Goal: Task Accomplishment & Management: Use online tool/utility

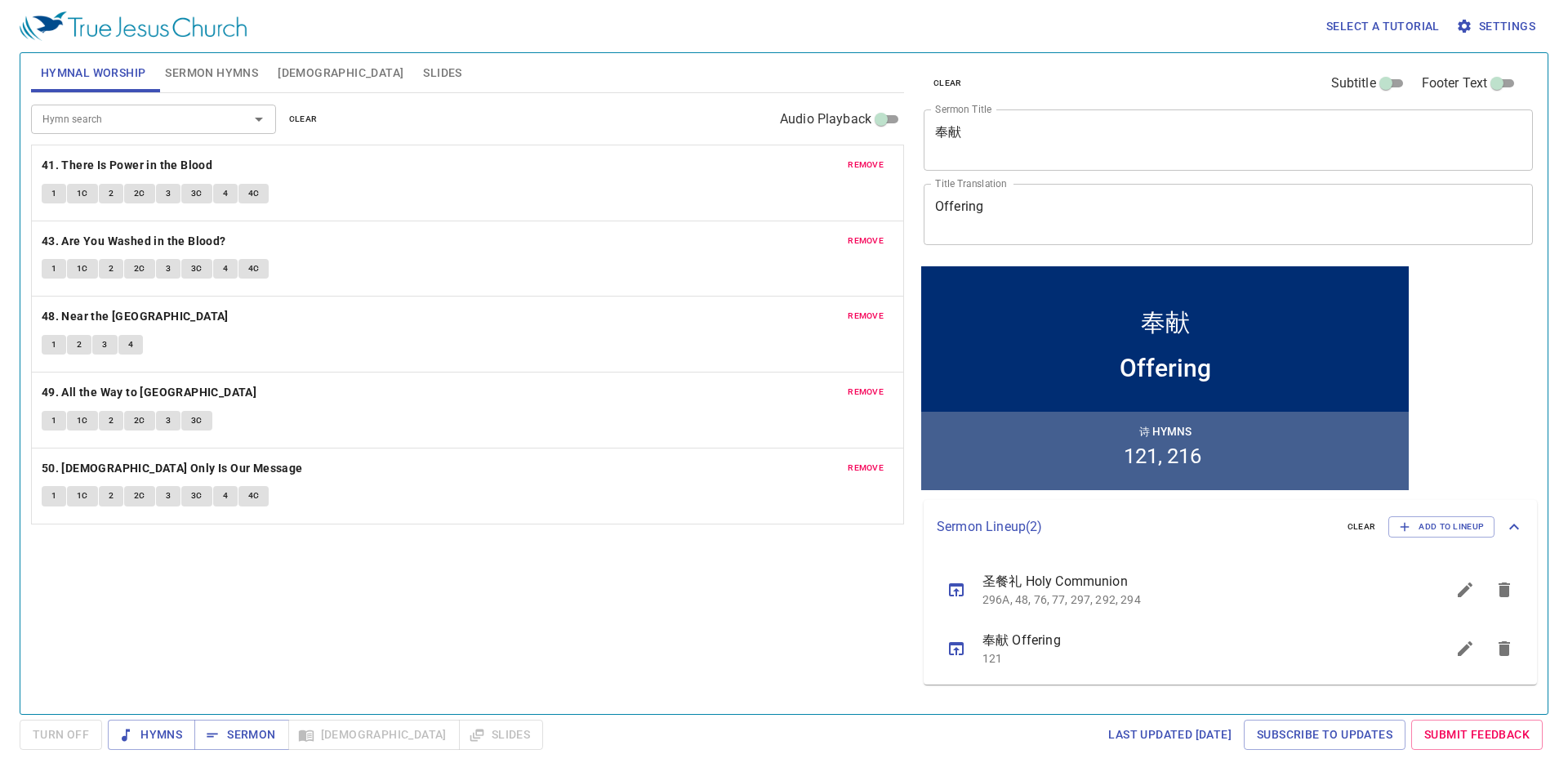
click at [413, 85] on button "Slides" at bounding box center [442, 72] width 58 height 39
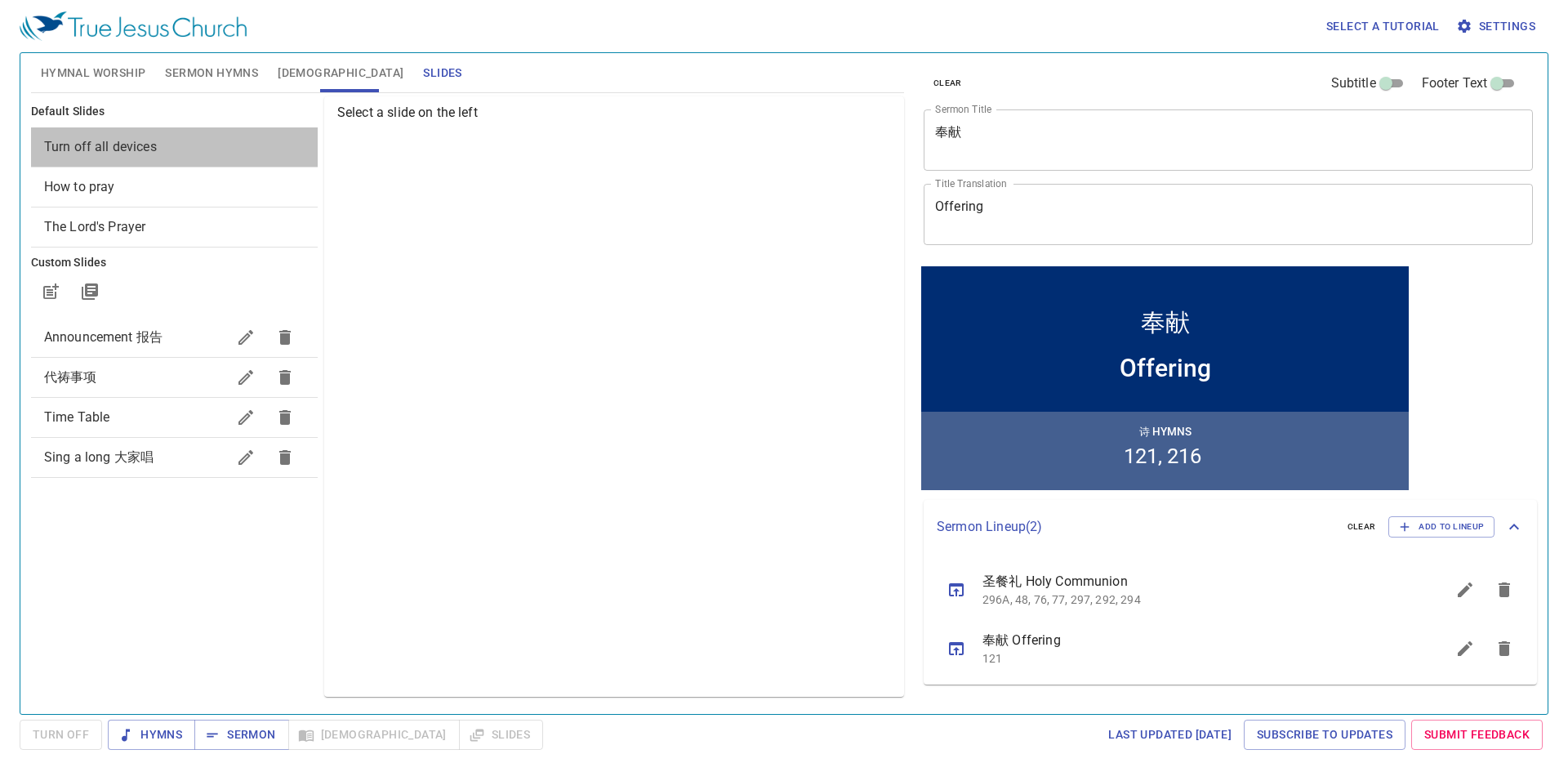
click at [144, 144] on span "Turn off all devices" at bounding box center [101, 146] width 113 height 16
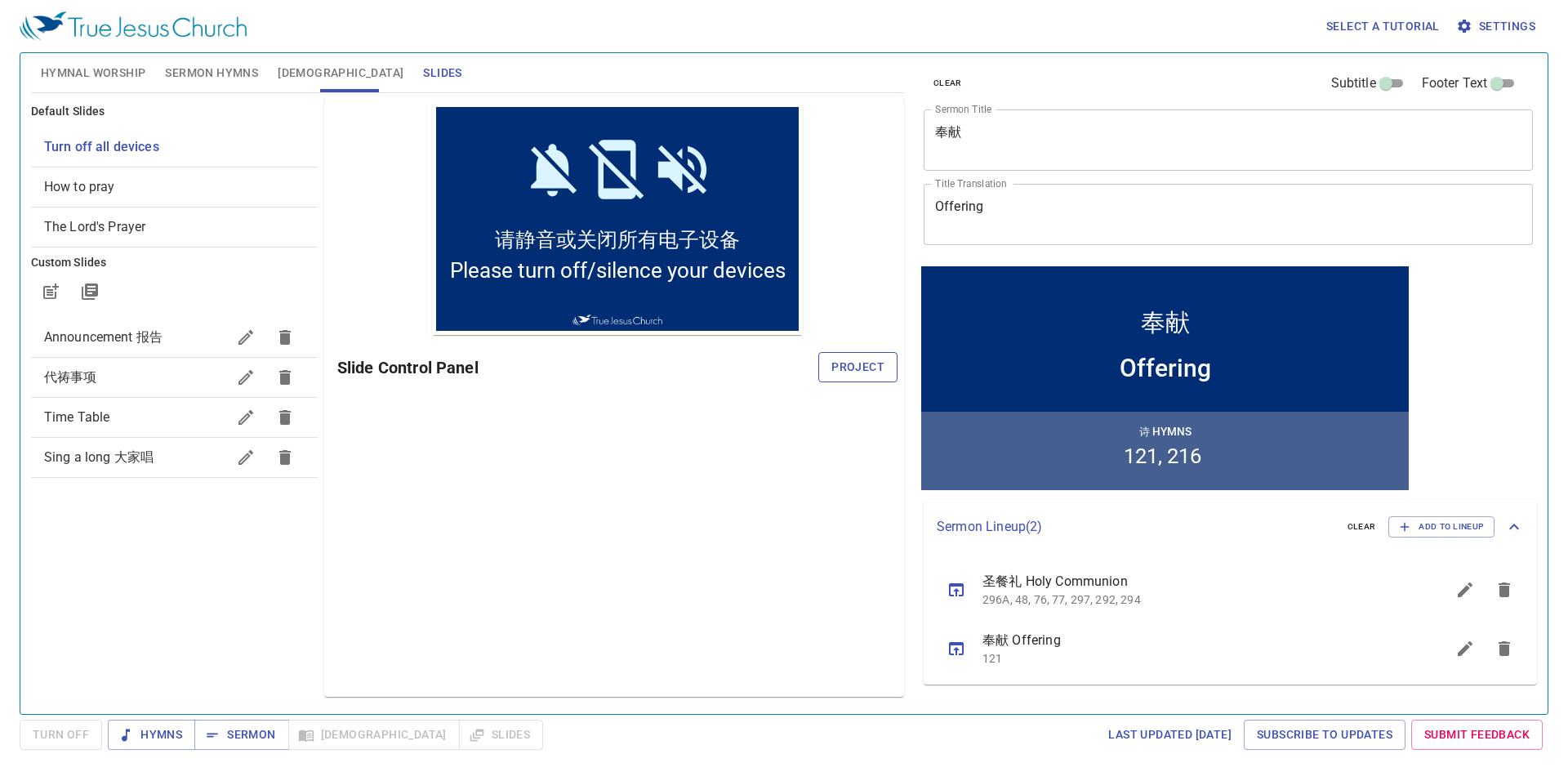
click at [846, 363] on span "Project" at bounding box center [857, 367] width 53 height 20
click at [108, 67] on span "Hymnal Worship" at bounding box center [93, 73] width 105 height 20
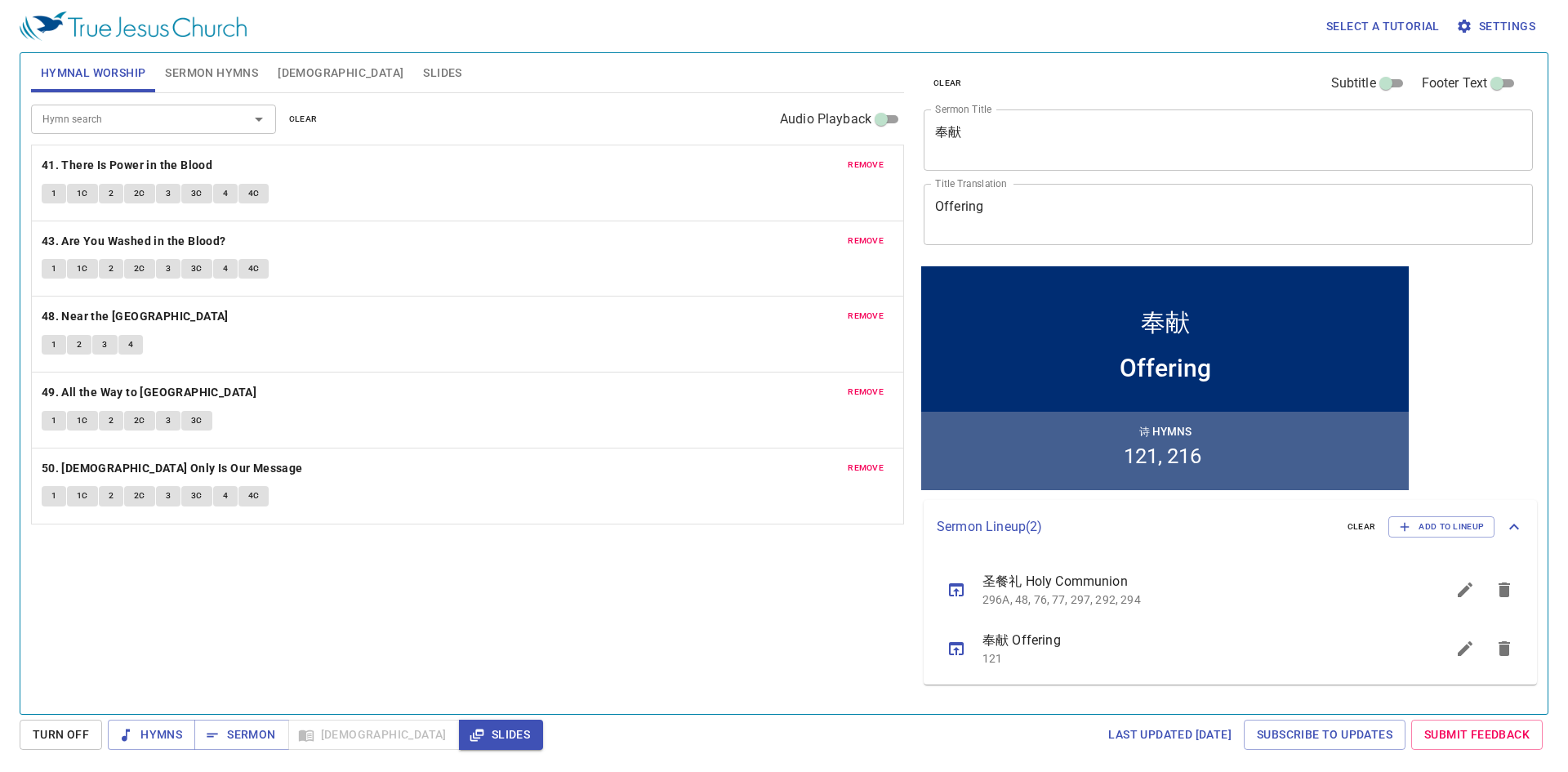
click at [856, 165] on span "remove" at bounding box center [866, 165] width 36 height 15
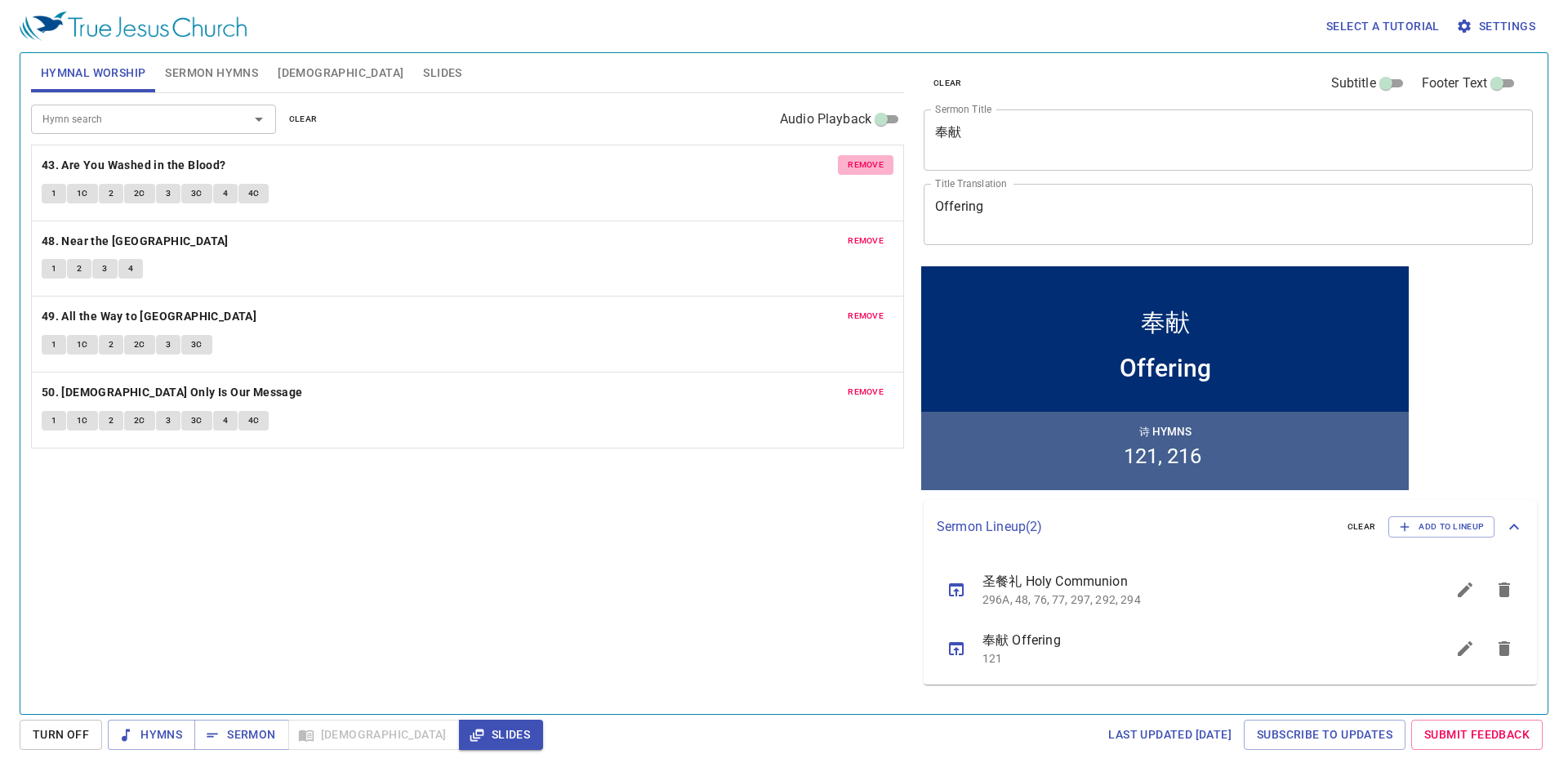
click at [856, 165] on span "remove" at bounding box center [866, 165] width 36 height 15
click at [856, 234] on span "remove" at bounding box center [866, 241] width 36 height 15
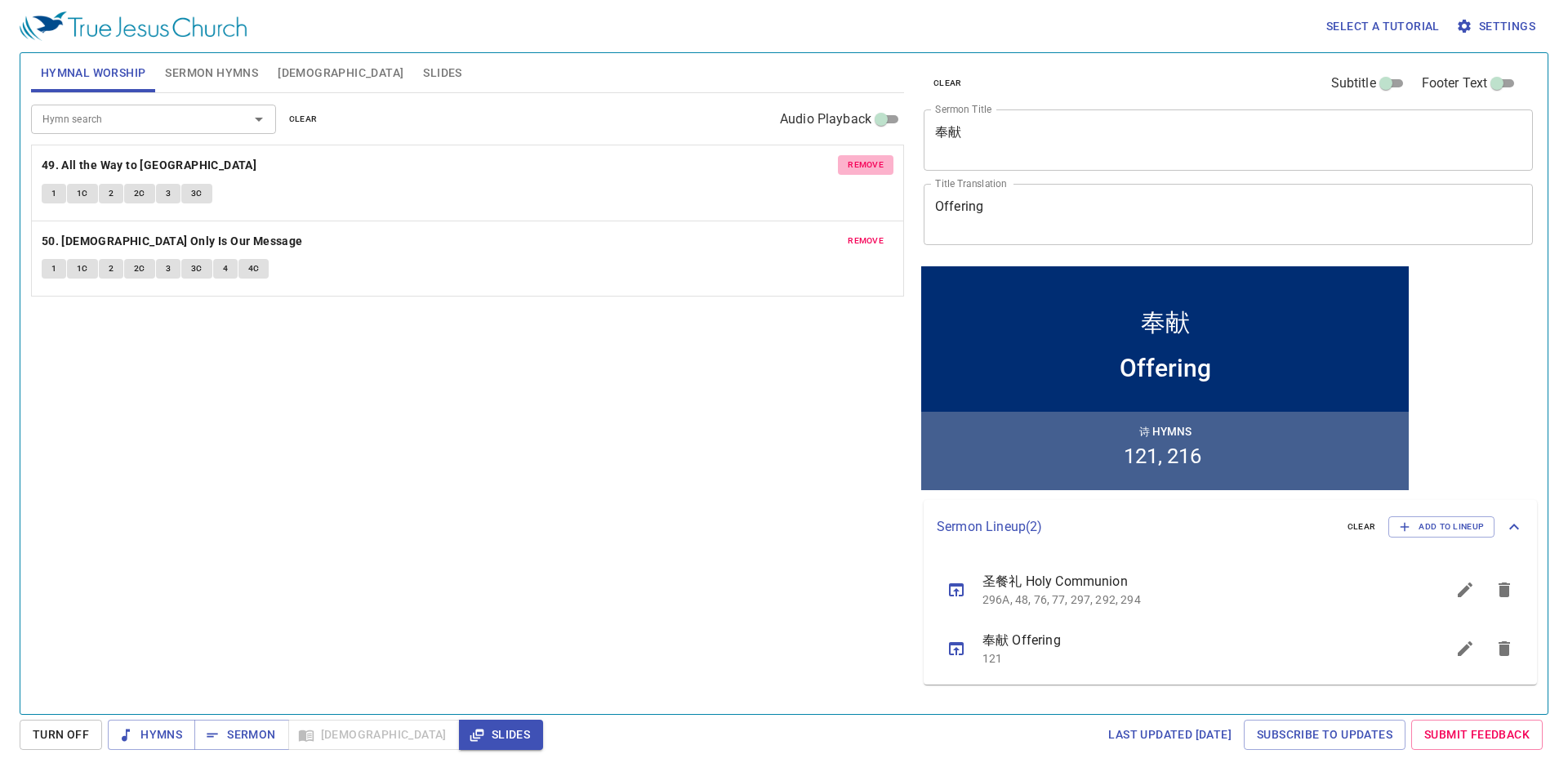
click at [856, 165] on span "remove" at bounding box center [866, 165] width 36 height 15
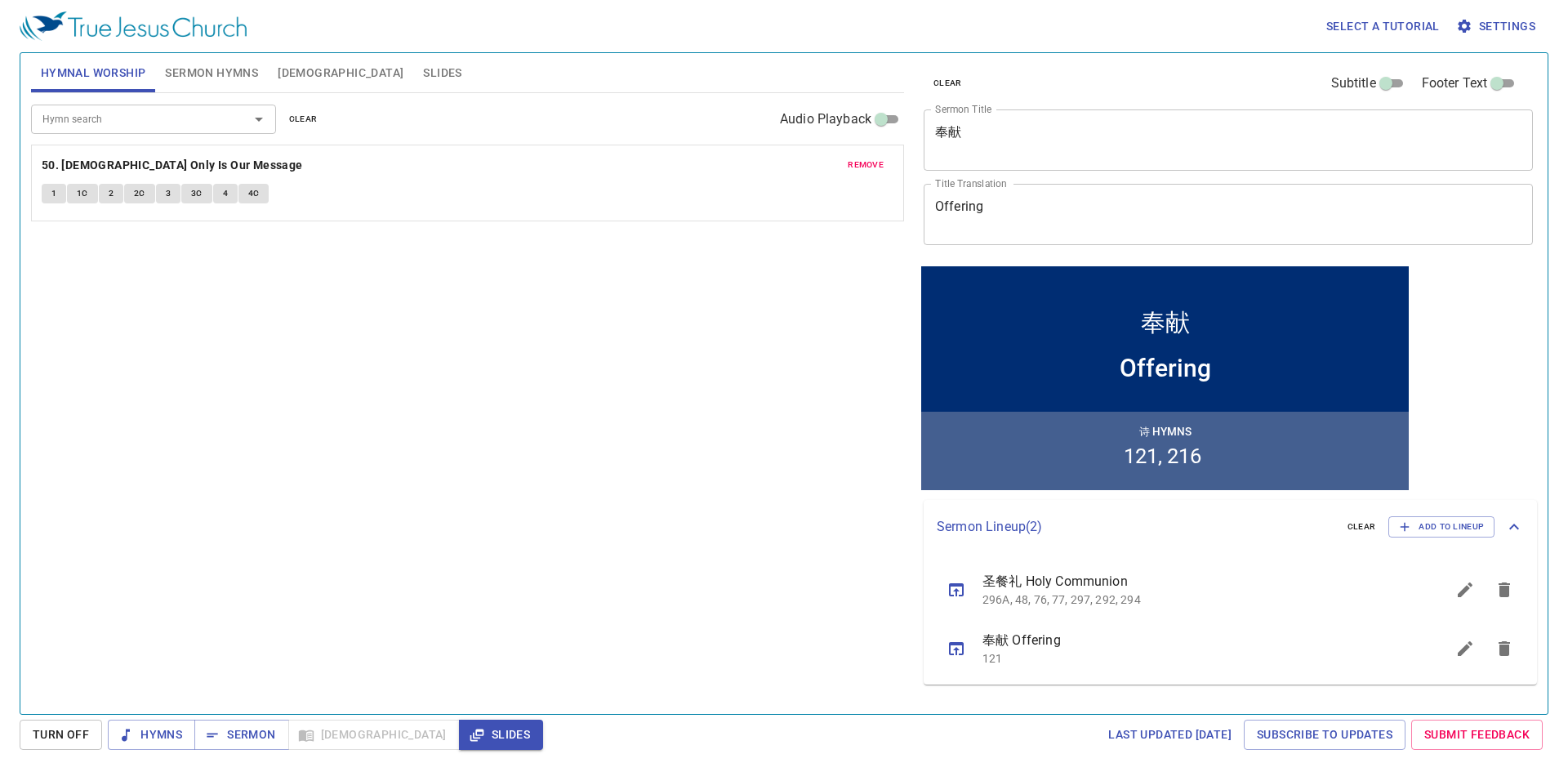
click at [856, 165] on span "remove" at bounding box center [866, 165] width 36 height 15
click at [199, 127] on input "Hymn search" at bounding box center [129, 118] width 187 height 18
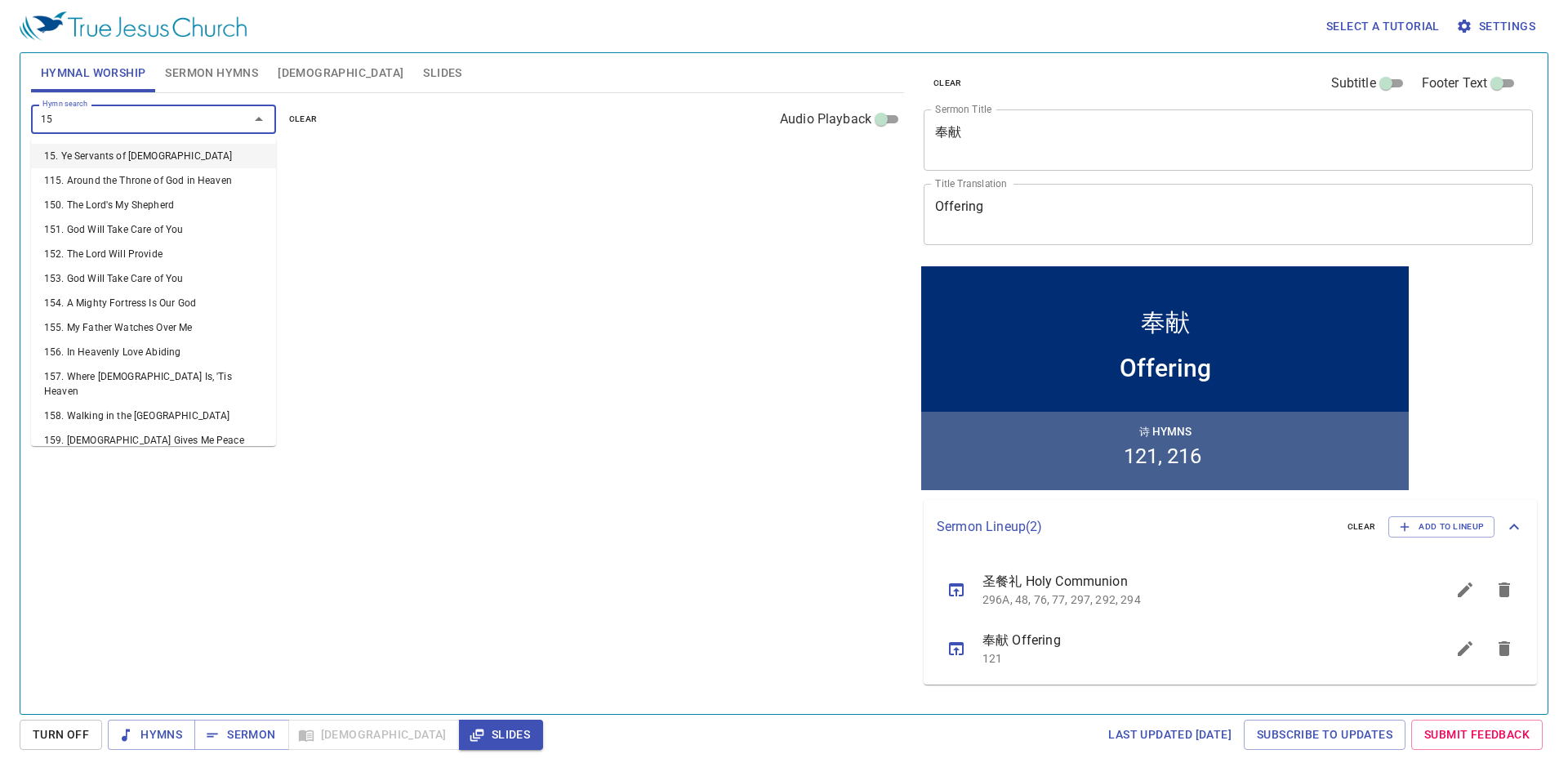
type input "151"
type input "157"
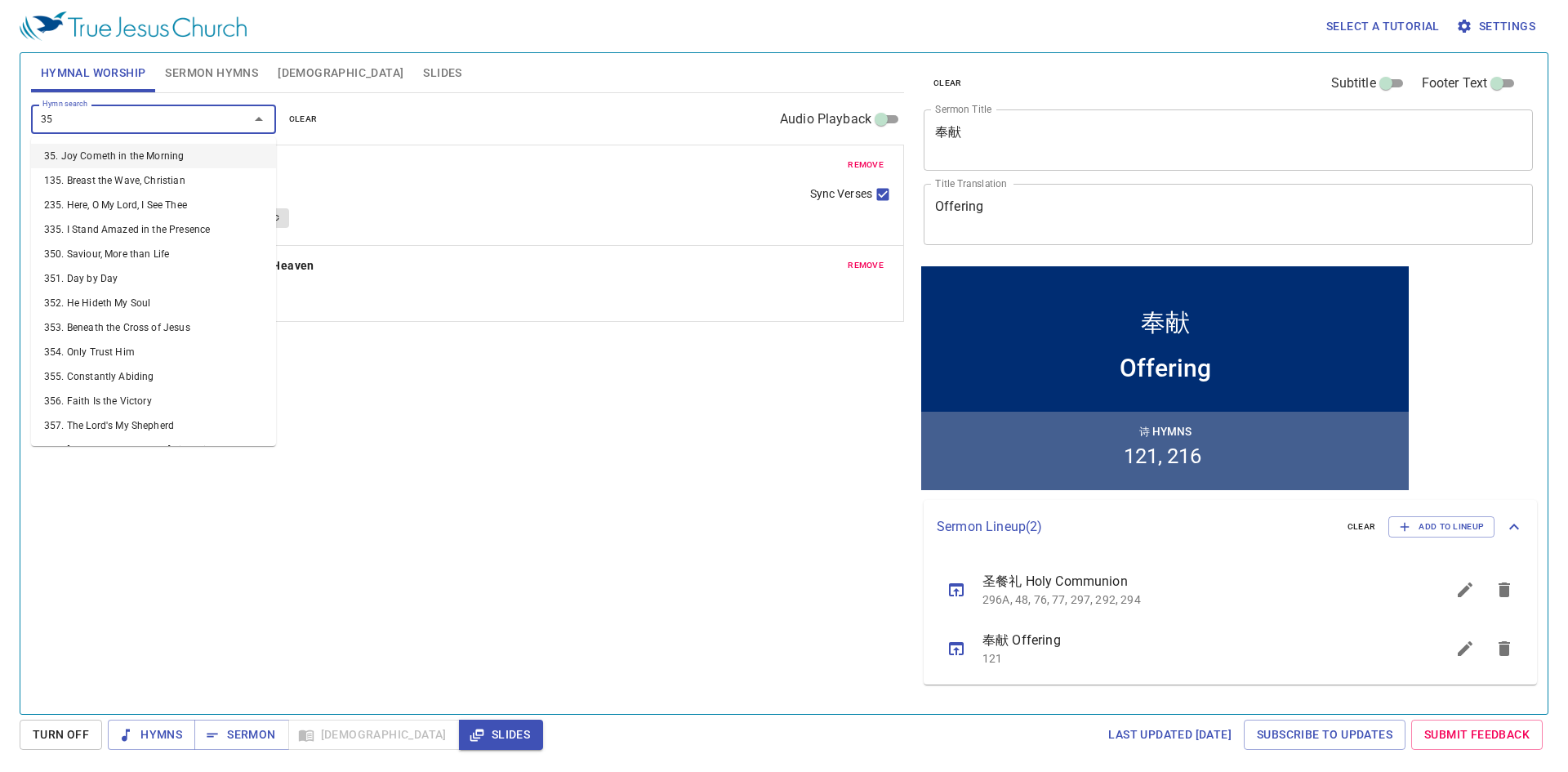
type input "351"
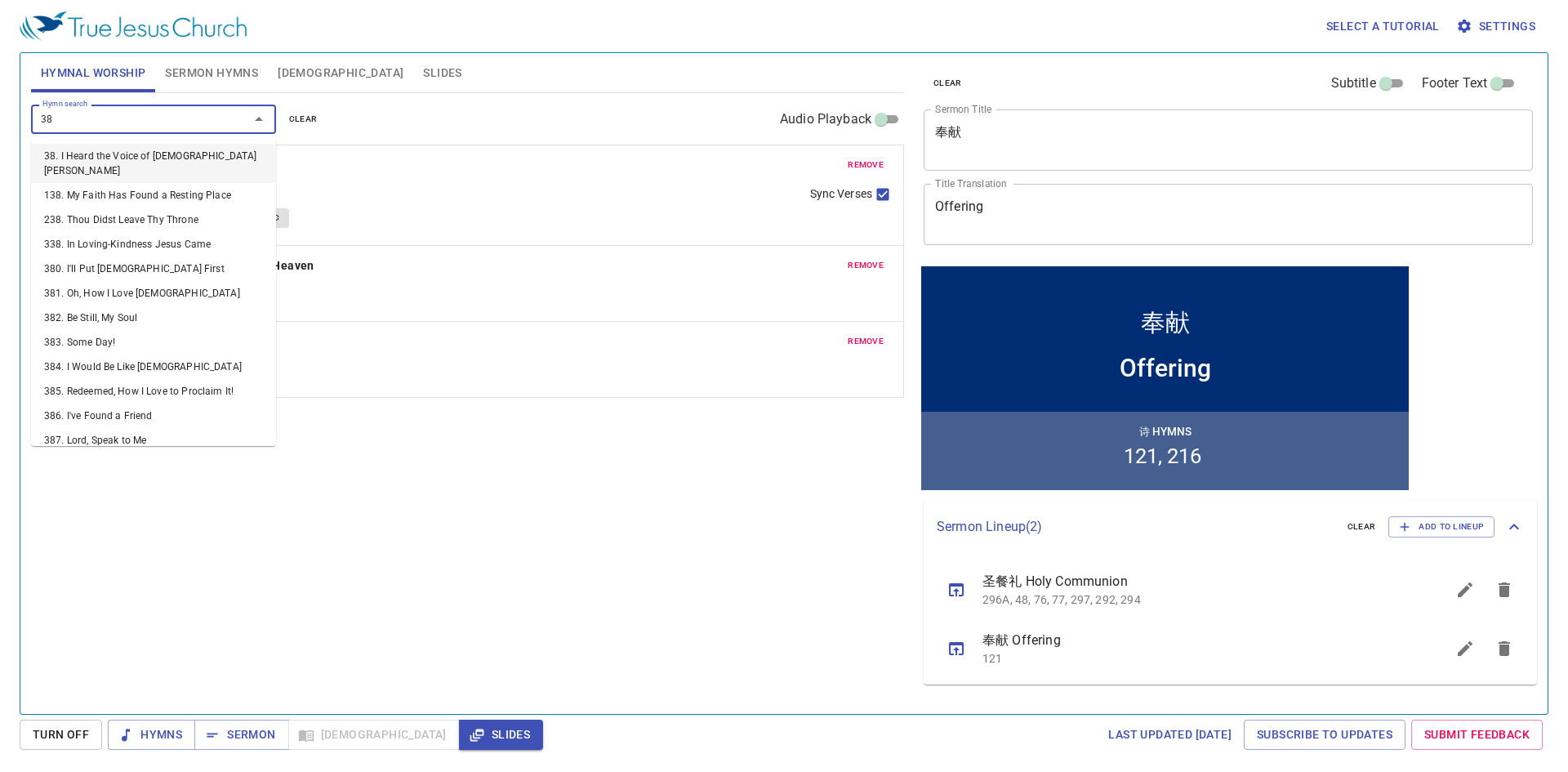
type input "382"
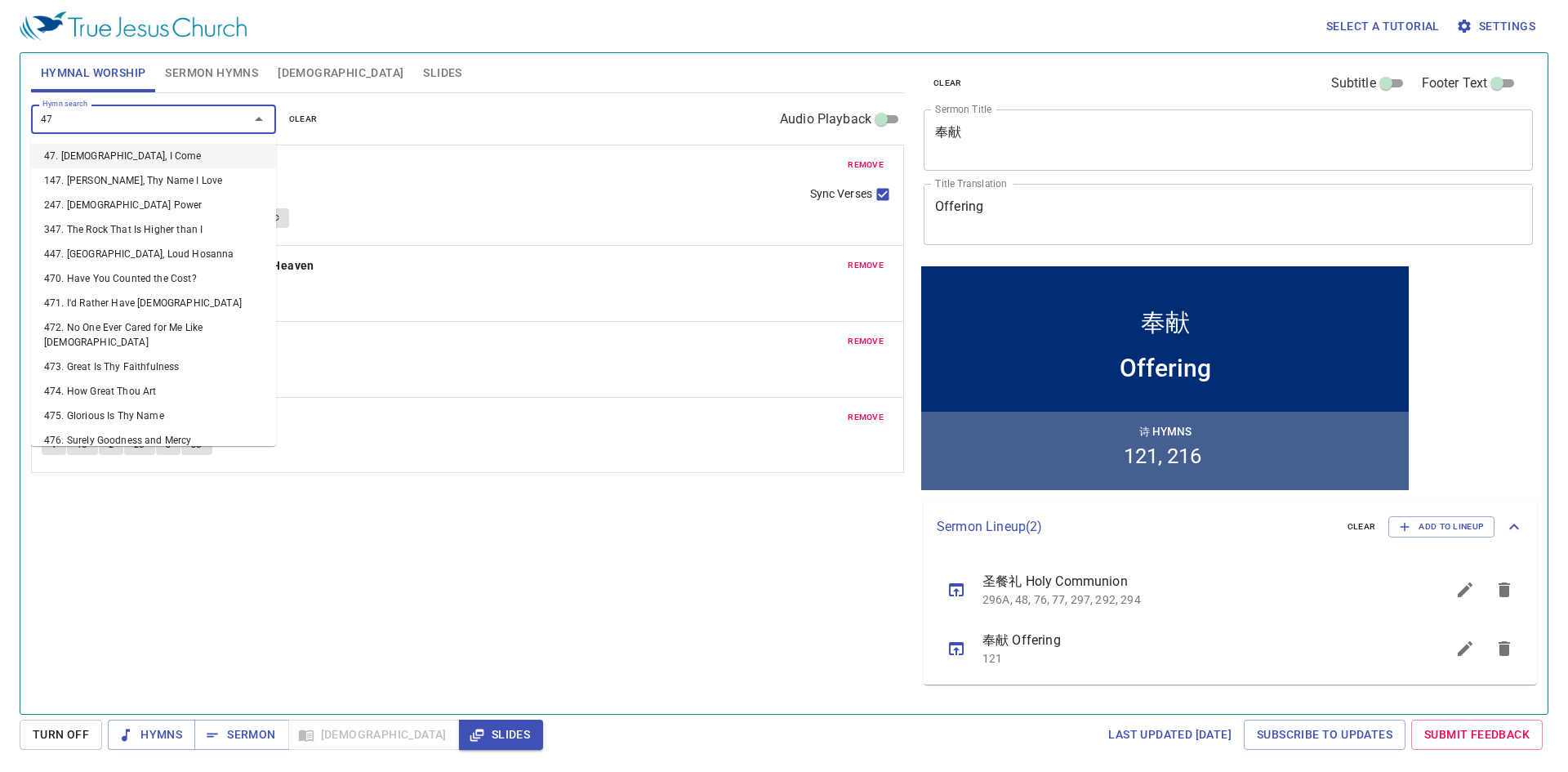
type input "479"
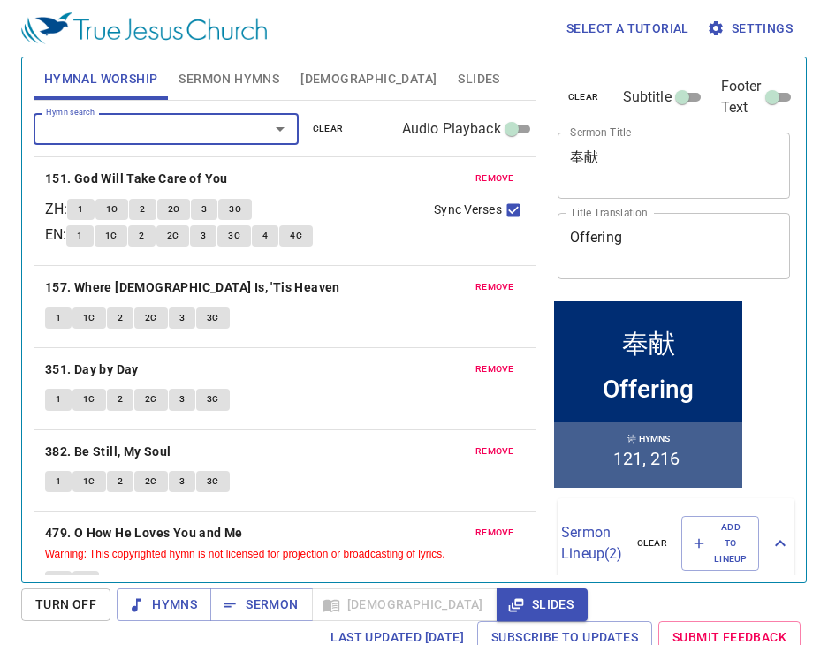
scroll to position [36, 0]
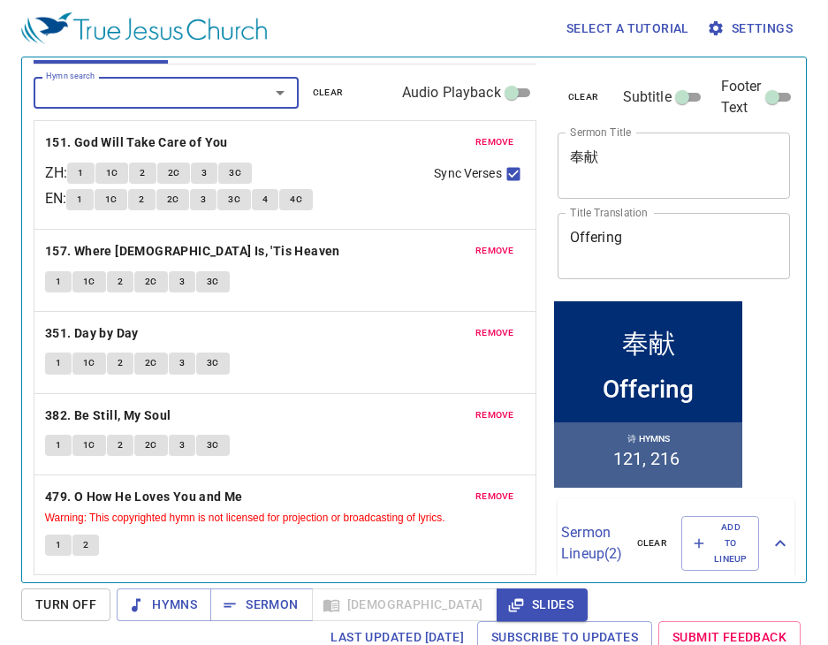
click at [638, 170] on textarea "奉献" at bounding box center [674, 166] width 209 height 34
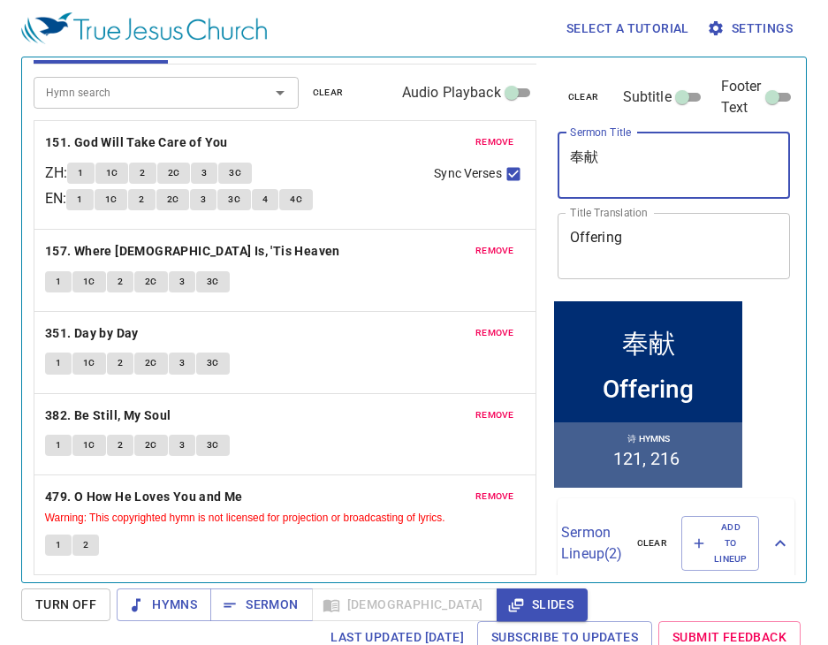
drag, startPoint x: 627, startPoint y: 167, endPoint x: 545, endPoint y: 170, distance: 81.4
click at [547, 170] on div "clear Subtitle Footer Text Sermon Title 奉献 x Sermon Title Title Translation Off…" at bounding box center [673, 312] width 258 height 525
type textarea "v"
click at [573, 161] on textarea "超越的喜乐" at bounding box center [674, 166] width 209 height 34
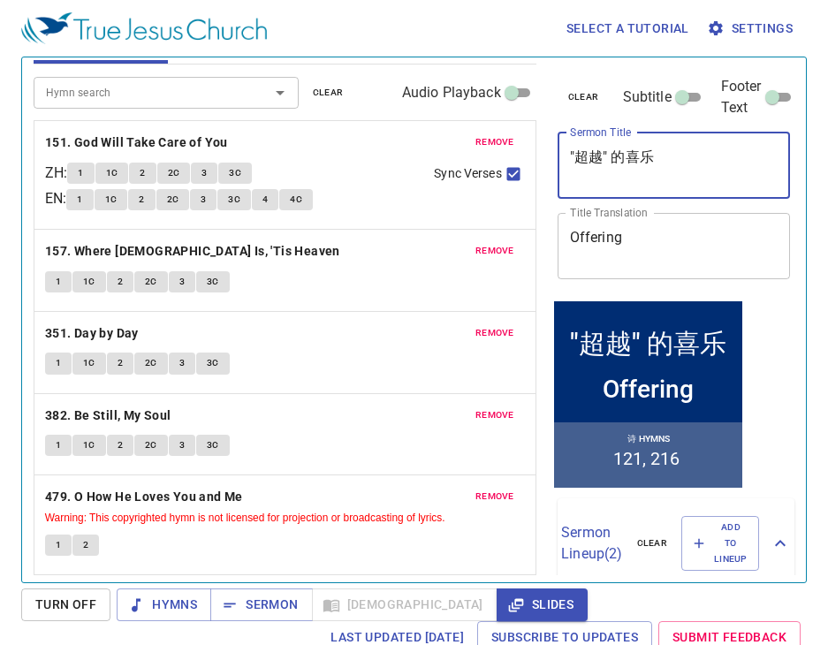
type textarea ""超越" 的喜乐"
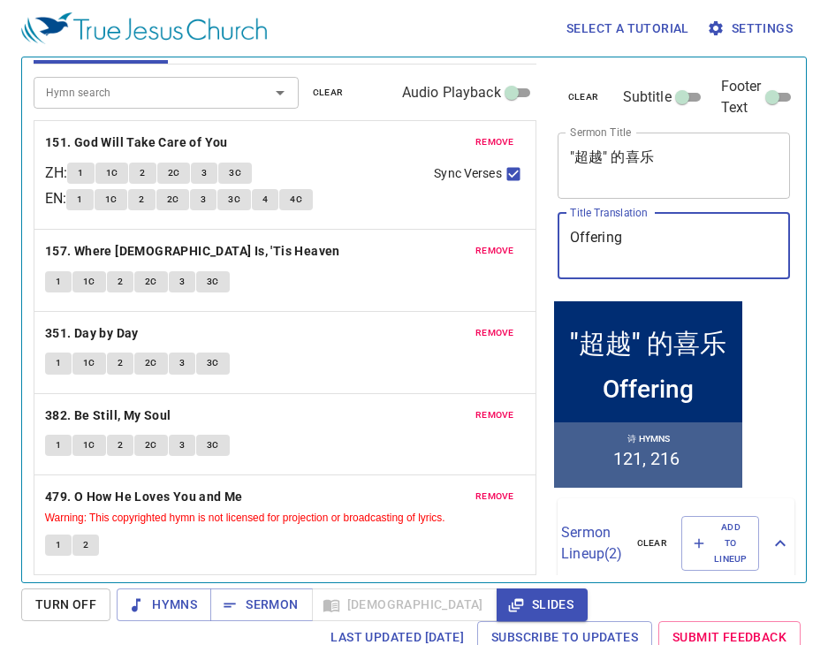
drag, startPoint x: 639, startPoint y: 234, endPoint x: 421, endPoint y: 229, distance: 218.4
click at [421, 229] on div "Hymnal Worship Sermon Hymns Bible Slides Hymn search Hymn search clear Audio Pl…" at bounding box center [414, 312] width 775 height 525
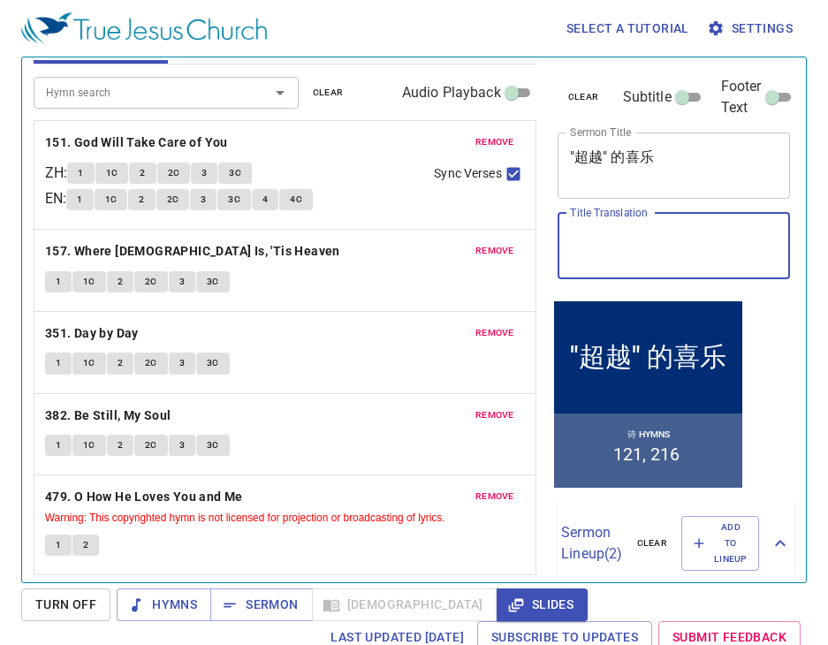
click at [634, 240] on textarea "Title Translation" at bounding box center [674, 246] width 209 height 34
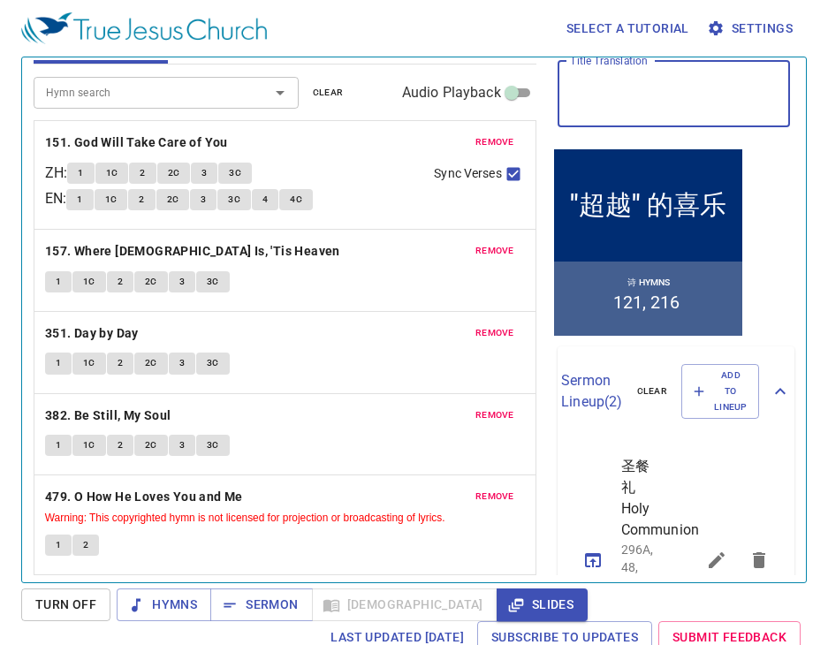
scroll to position [0, 0]
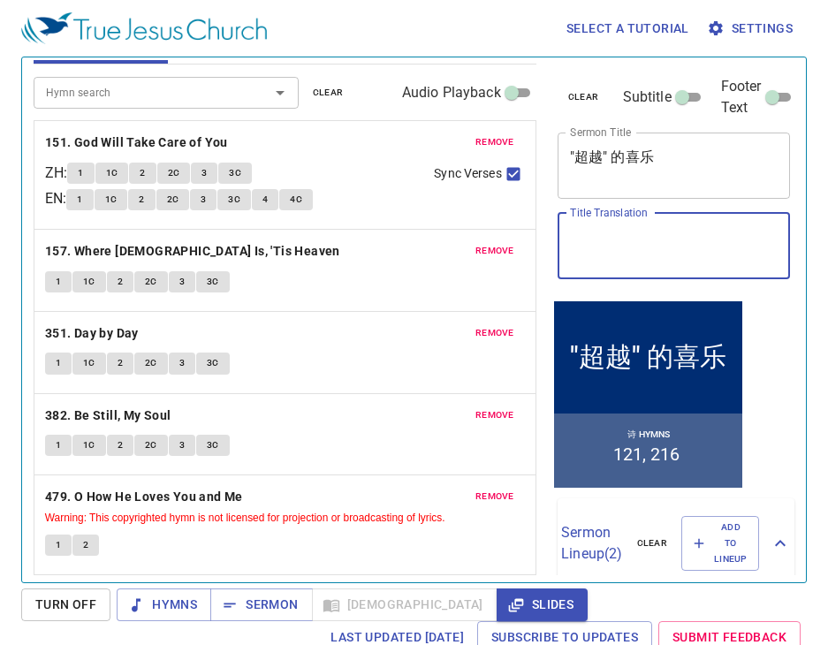
click at [616, 258] on textarea "Title Translation" at bounding box center [674, 246] width 209 height 34
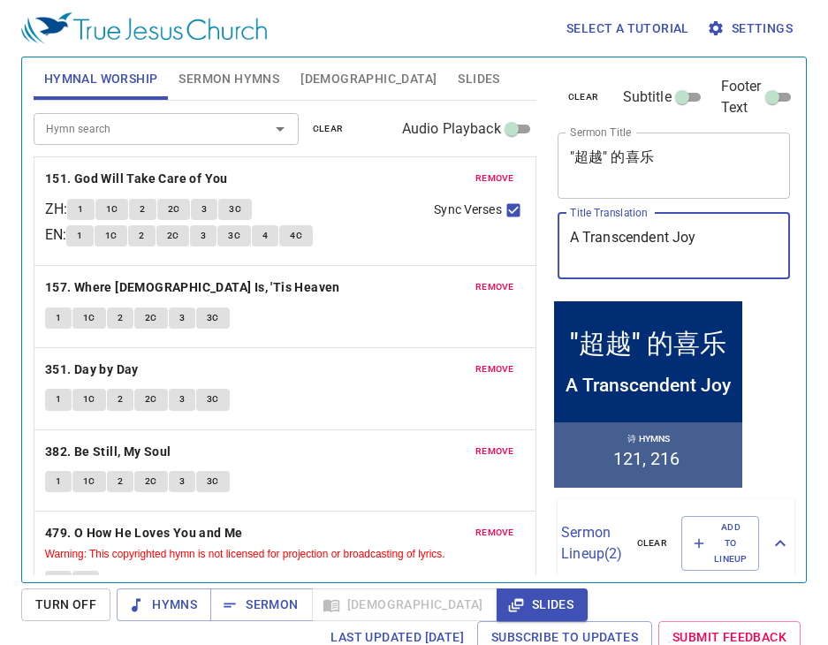
type textarea "A Transcendent Joy"
click at [241, 87] on span "Sermon Hymns" at bounding box center [229, 79] width 101 height 22
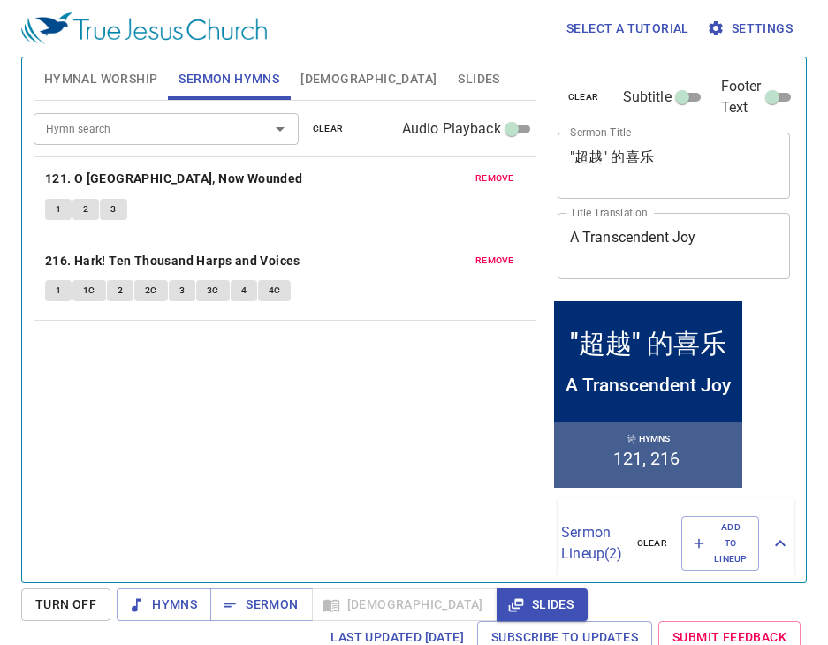
click at [513, 175] on span "remove" at bounding box center [495, 179] width 39 height 16
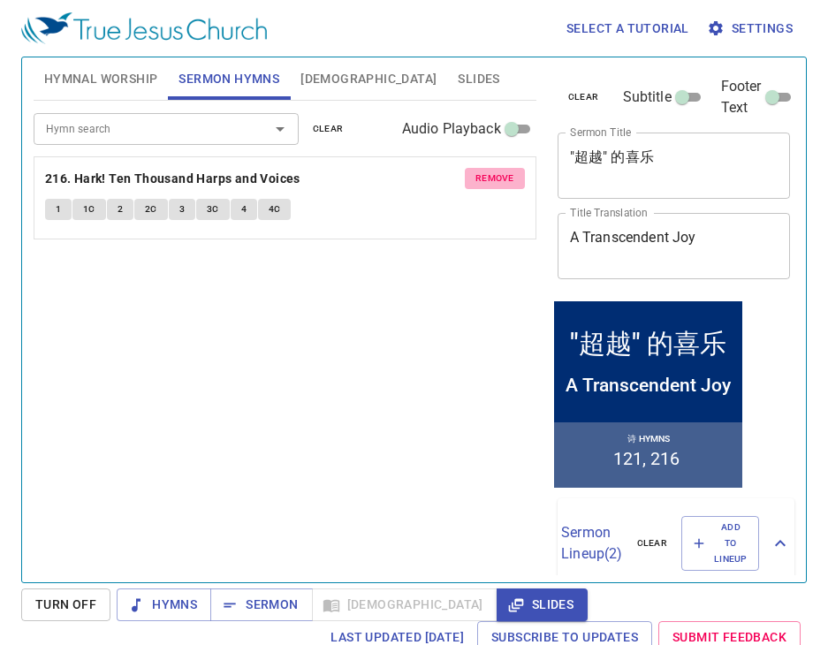
click at [513, 175] on span "remove" at bounding box center [495, 179] width 39 height 16
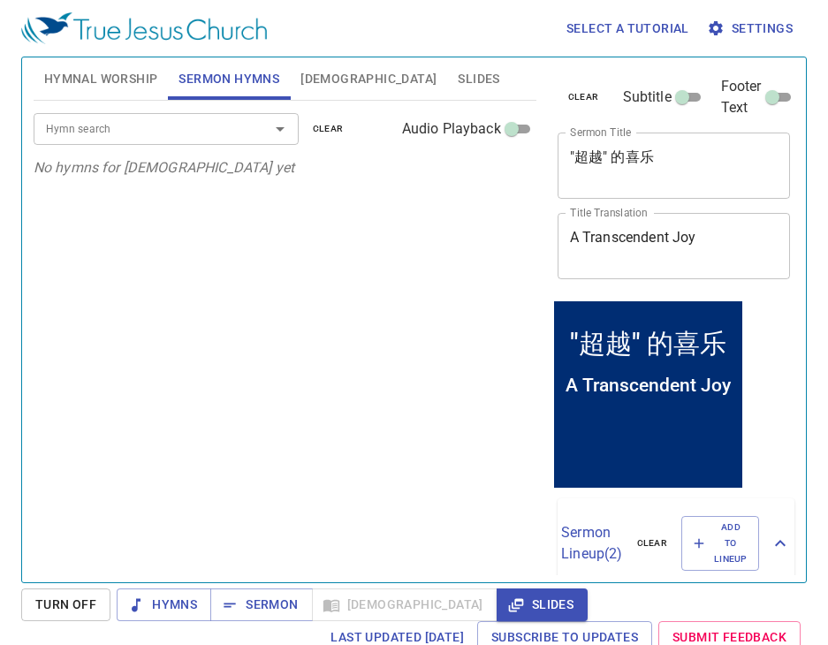
click at [176, 113] on div "Hymn search" at bounding box center [166, 128] width 265 height 31
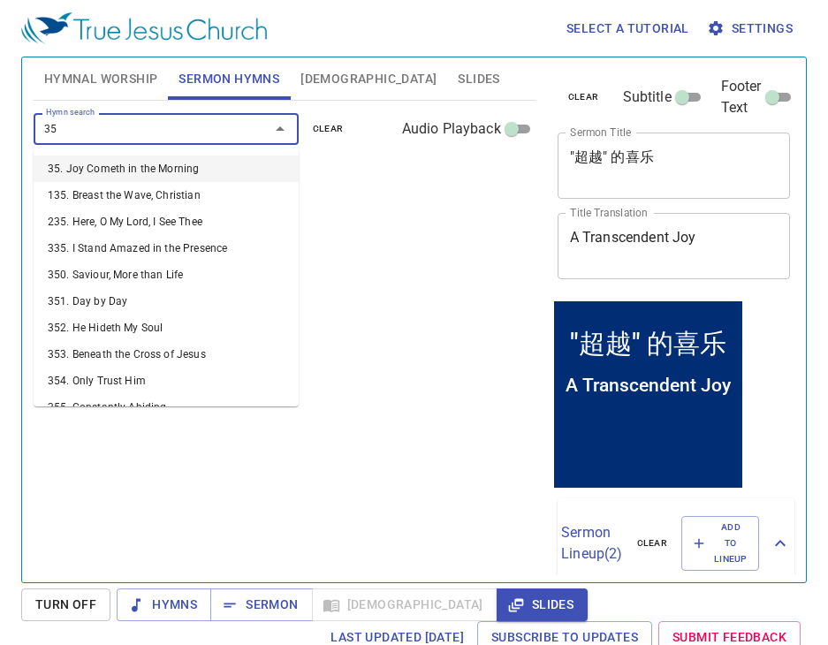
type input "355"
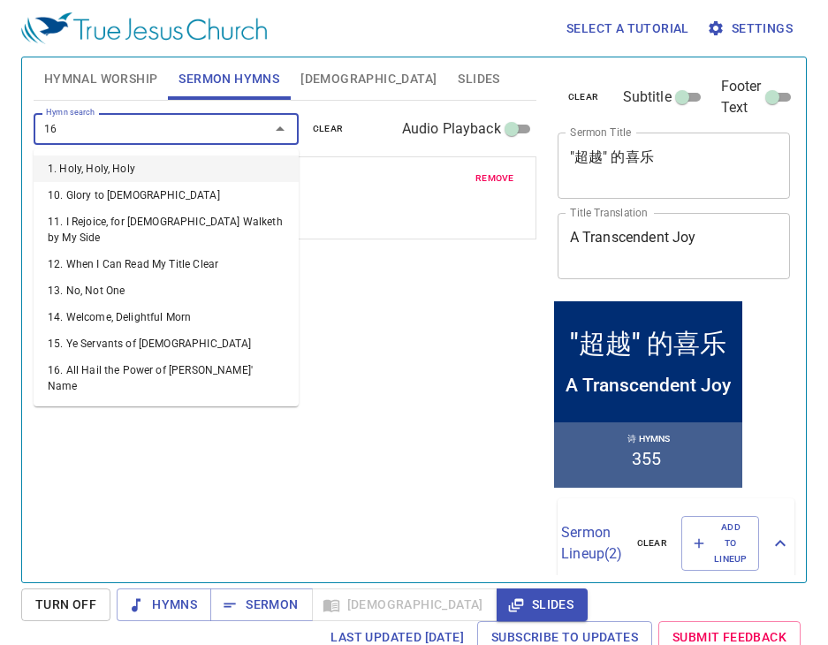
type input "162"
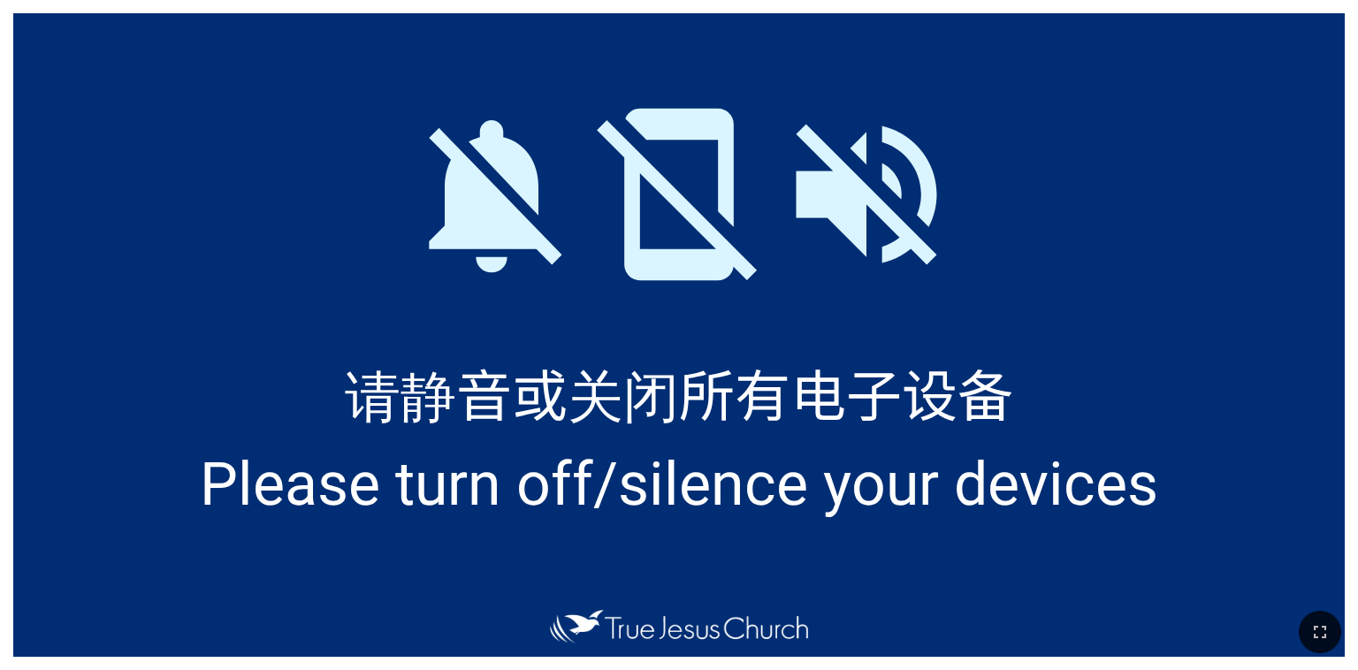
click at [880, 335] on div at bounding box center [678, 180] width 1331 height 335
click at [1317, 618] on button "button" at bounding box center [1320, 632] width 42 height 42
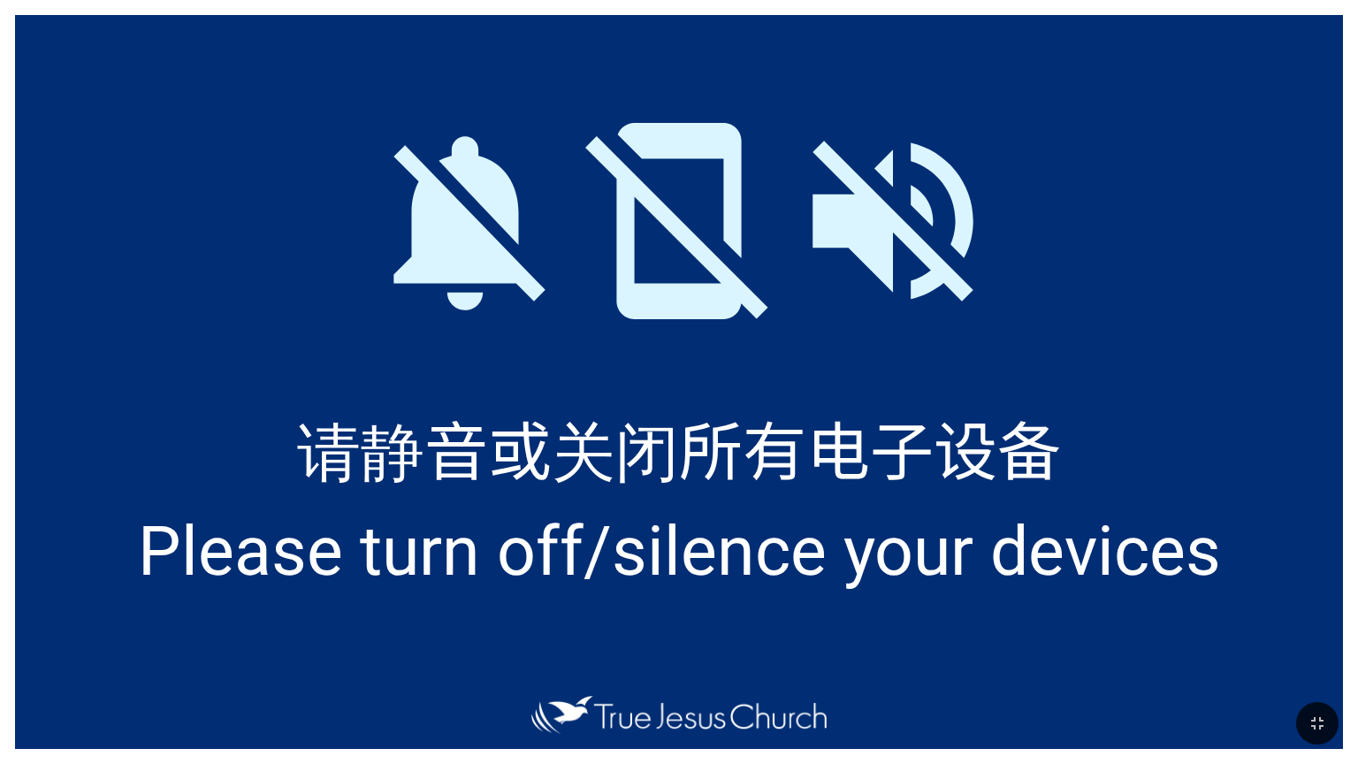
click at [622, 439] on span "请静音或关闭所有电子设备" at bounding box center [679, 447] width 764 height 95
click at [1353, 310] on div "请静音或关闭所有电子设备 请静音或关闭所有电子设备 Please turn off/silence your devices Please turn off/…" at bounding box center [679, 382] width 1358 height 764
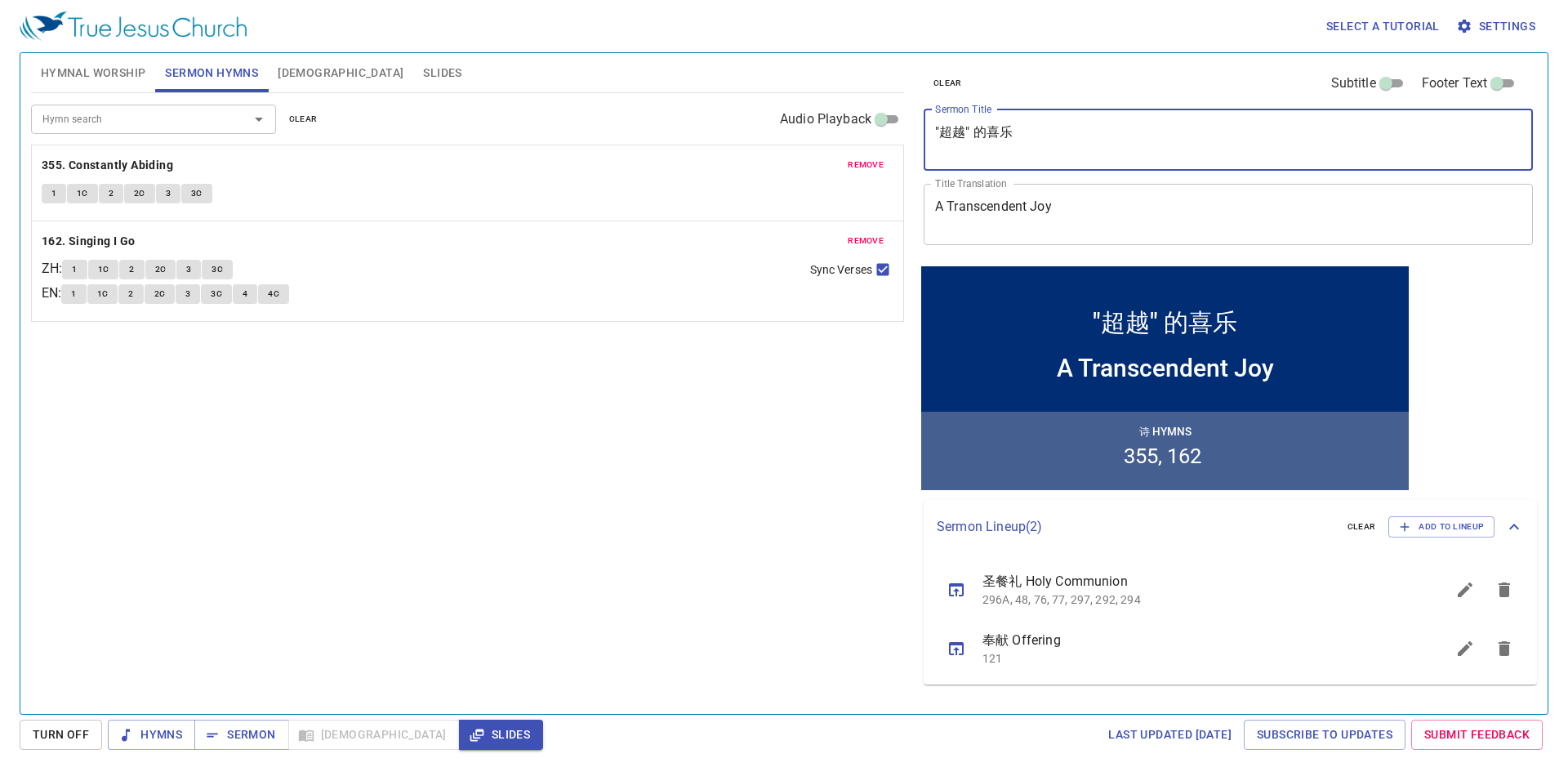
drag, startPoint x: 1030, startPoint y: 131, endPoint x: 851, endPoint y: 129, distance: 179.0
click at [764, 129] on div "Hymnal Worship Sermon Hymns Bible Slides Hymn search Hymn search clear Audio Pl…" at bounding box center [784, 376] width 1519 height 661
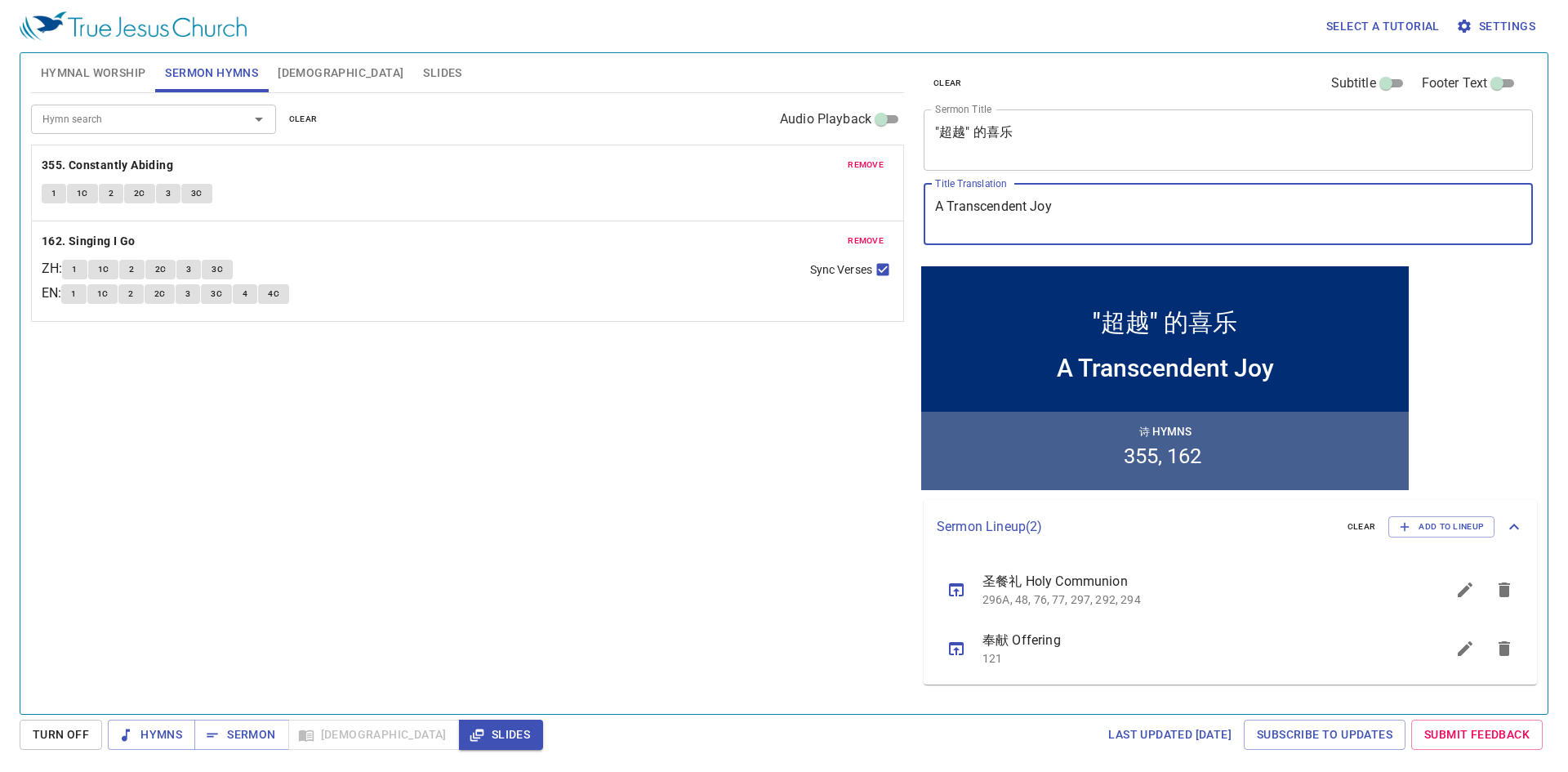
drag, startPoint x: 1115, startPoint y: 207, endPoint x: 869, endPoint y: 214, distance: 246.1
click at [764, 215] on div "Hymnal Worship Sermon Hymns Bible Slides Hymn search Hymn search clear Audio Pl…" at bounding box center [784, 376] width 1519 height 661
click at [764, 195] on div "A Transcendent Joy x Title Translation" at bounding box center [1228, 214] width 609 height 61
click at [380, 402] on div "Hymn search Hymn search clear Audio Playback remove 355. Constantly Abiding 1 1…" at bounding box center [468, 397] width 873 height 607
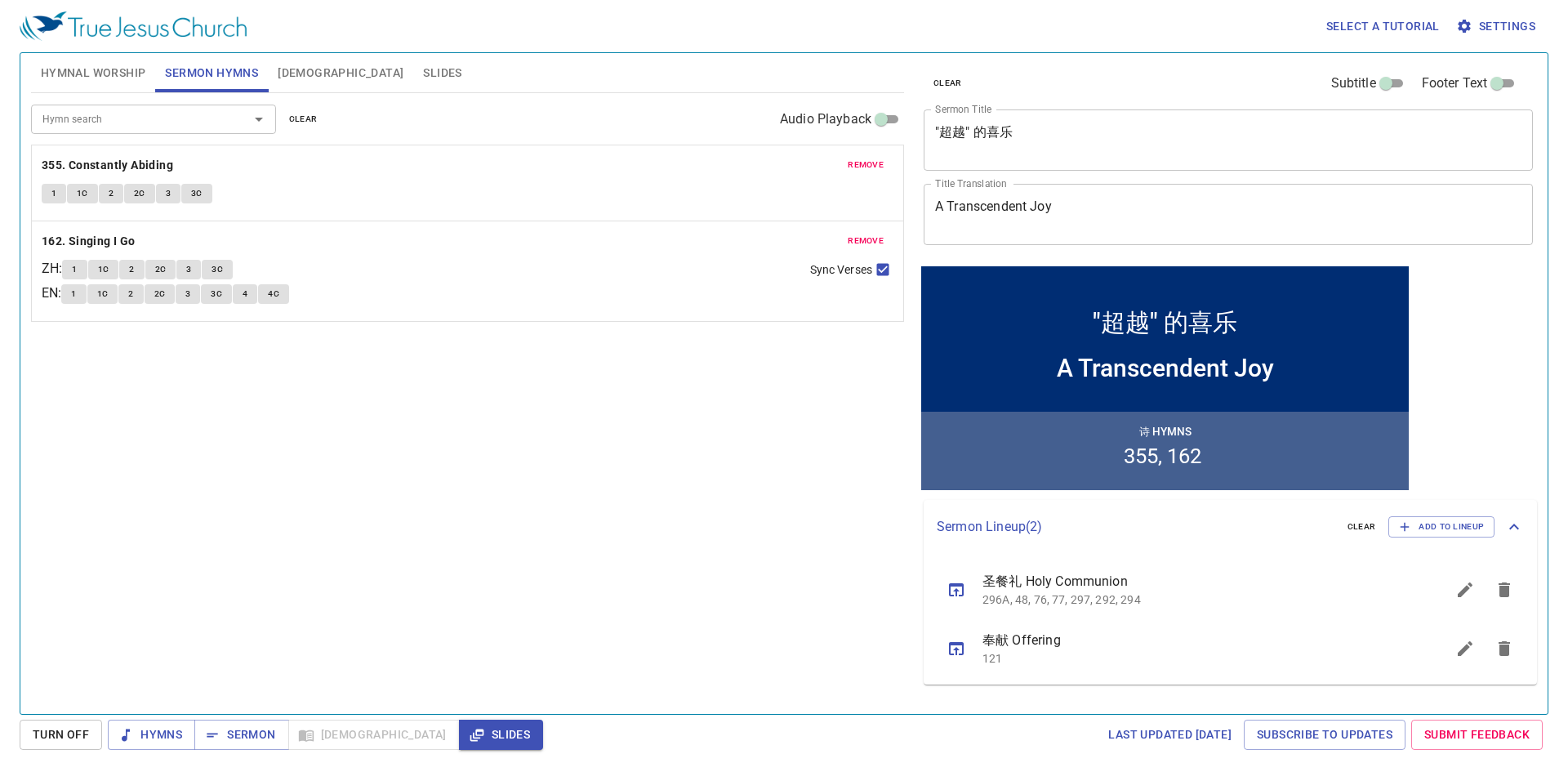
click at [111, 93] on div "Hymn search Hymn search clear Audio Playback" at bounding box center [468, 119] width 873 height 53
click at [111, 77] on span "Hymnal Worship" at bounding box center [93, 73] width 105 height 20
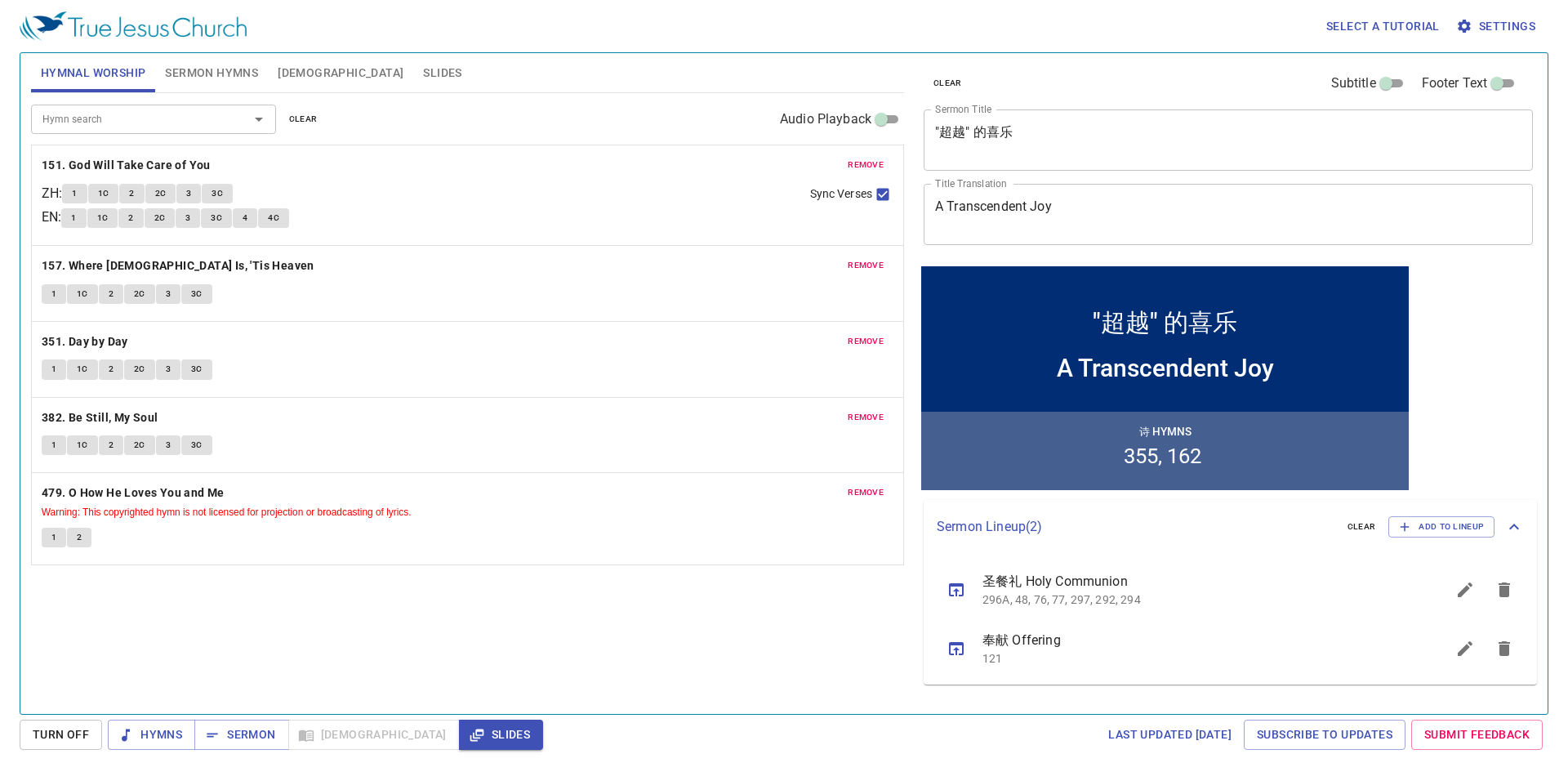
click at [231, 74] on span "Sermon Hymns" at bounding box center [212, 73] width 93 height 20
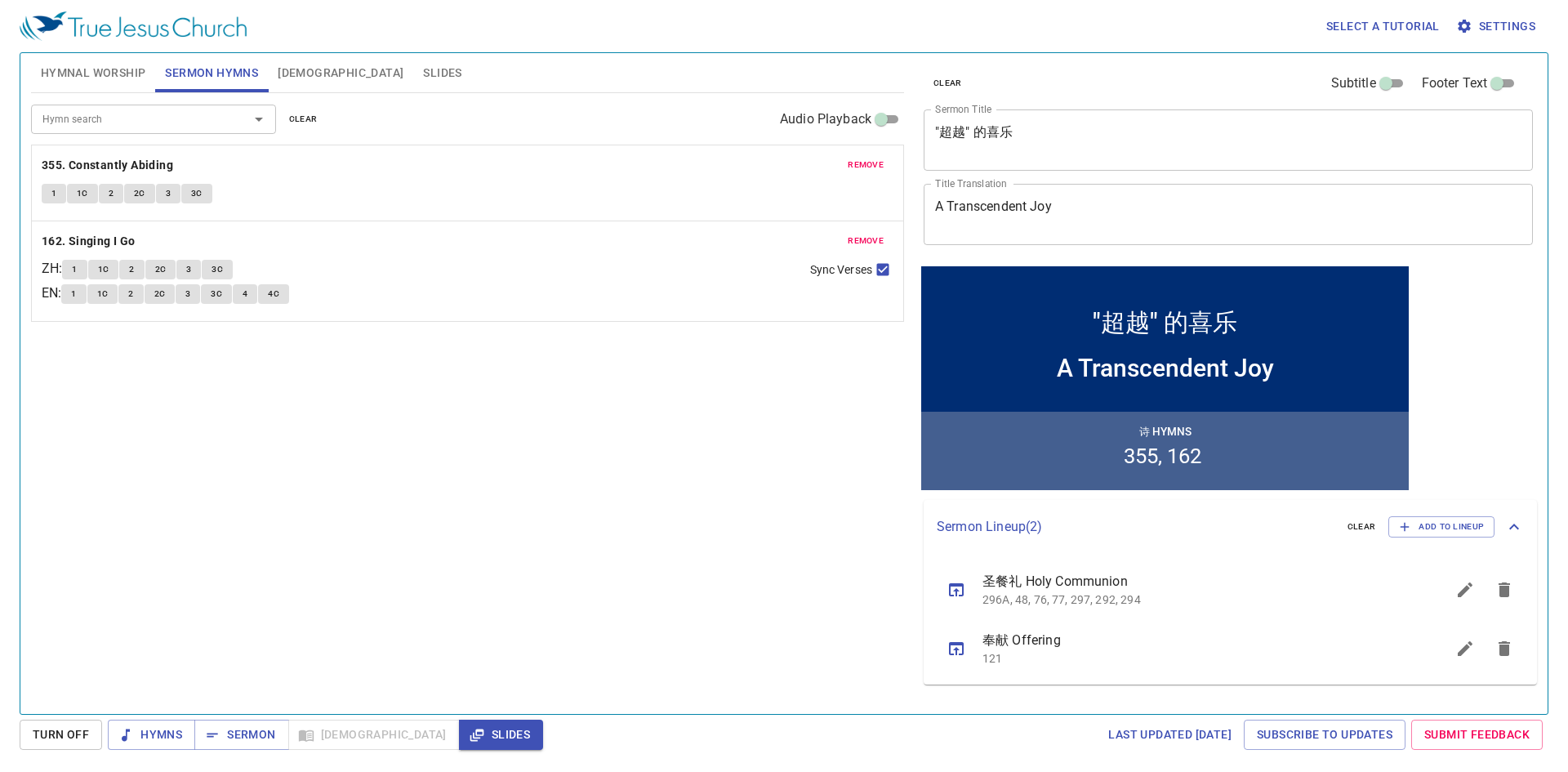
click at [664, 447] on div "Hymn search Hymn search clear Audio Playback remove 355. Constantly Abiding 1 1…" at bounding box center [468, 397] width 873 height 607
click at [179, 401] on div "Hymn search Hymn search clear Audio Playback remove 355. Constantly Abiding 1 1…" at bounding box center [468, 397] width 873 height 607
click at [88, 80] on span "Hymnal Worship" at bounding box center [93, 73] width 105 height 20
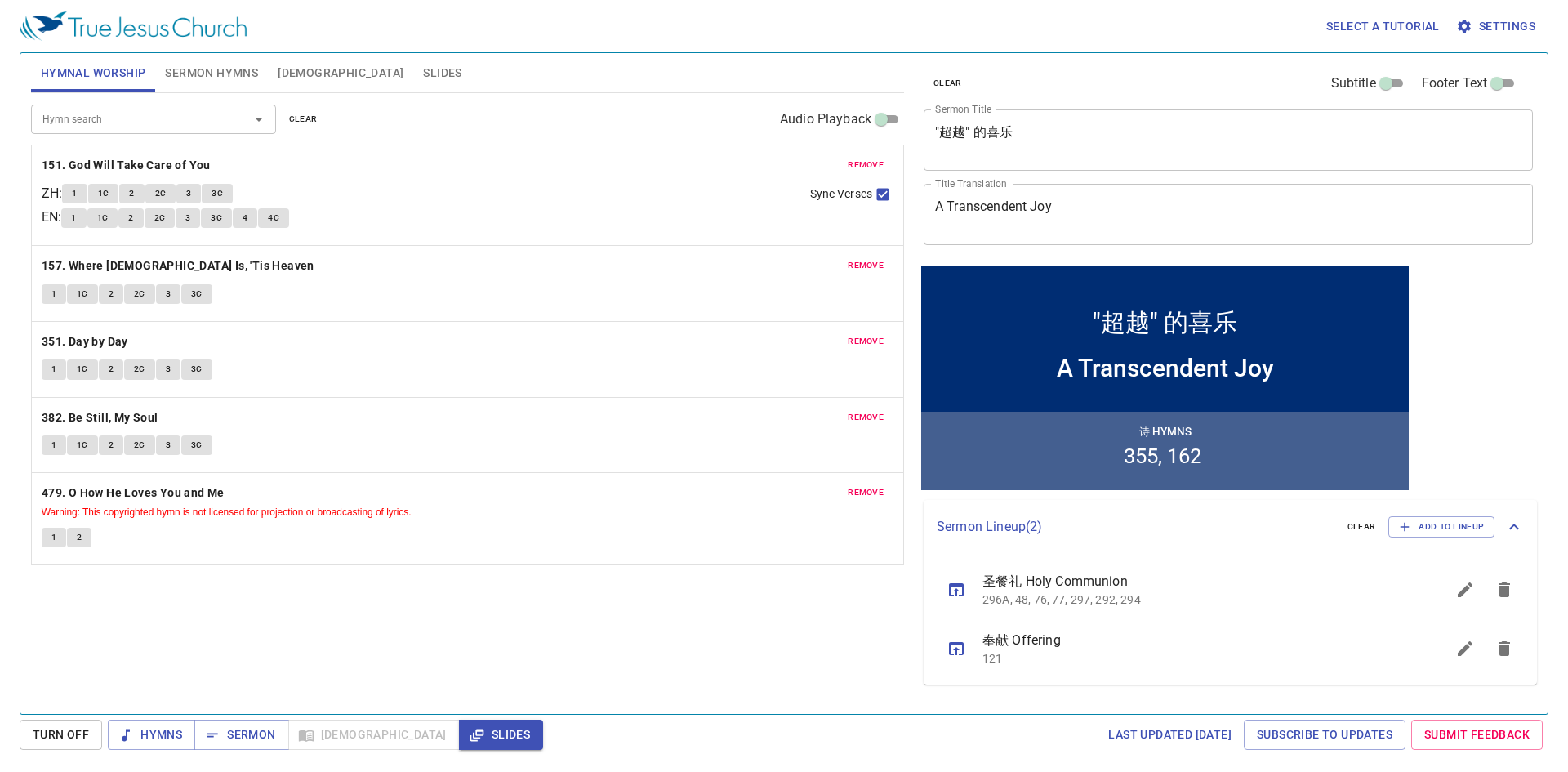
click at [201, 77] on span "Sermon Hymns" at bounding box center [212, 73] width 93 height 20
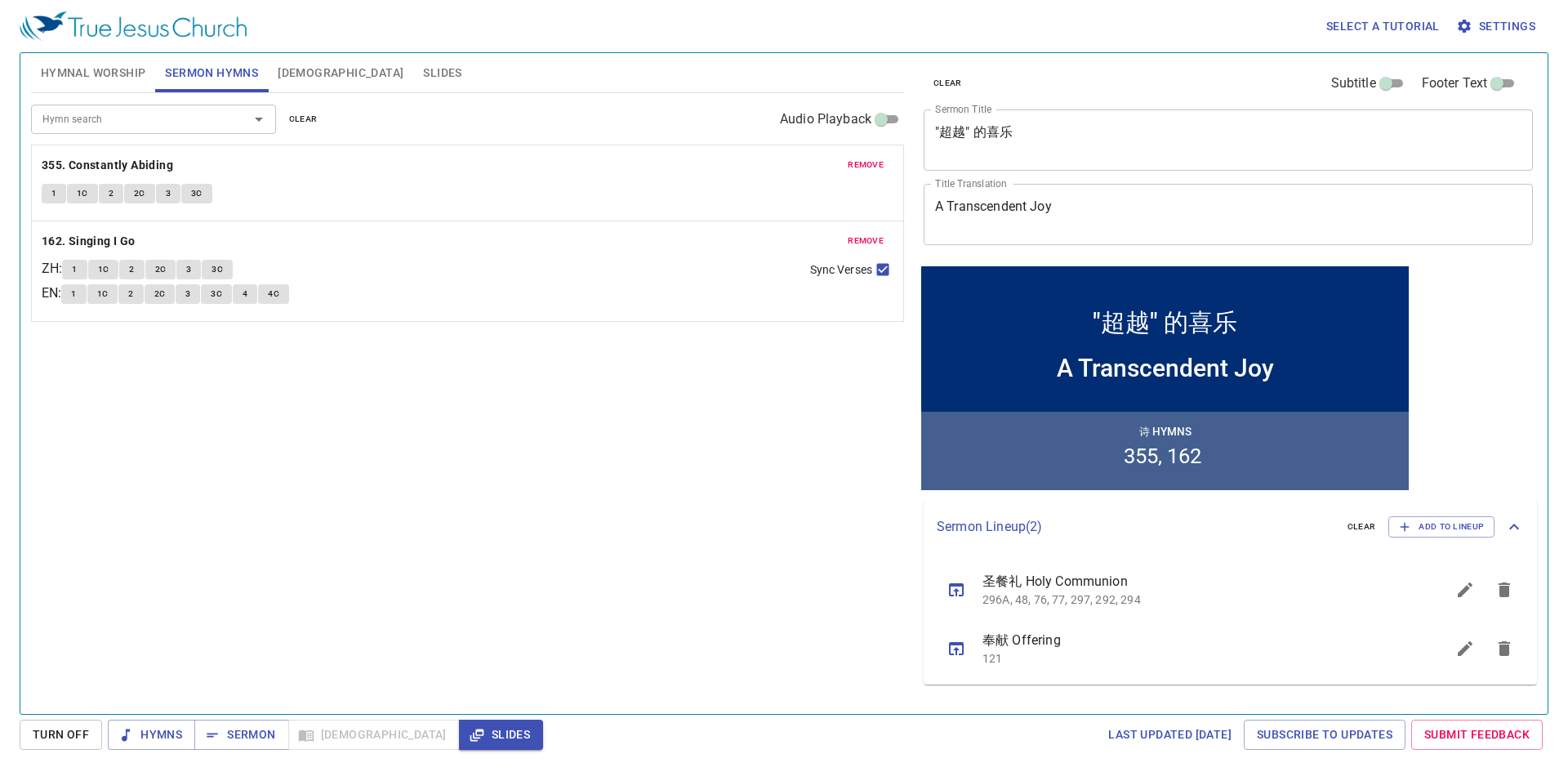
click at [317, 77] on button "[DEMOGRAPHIC_DATA]" at bounding box center [340, 72] width 145 height 39
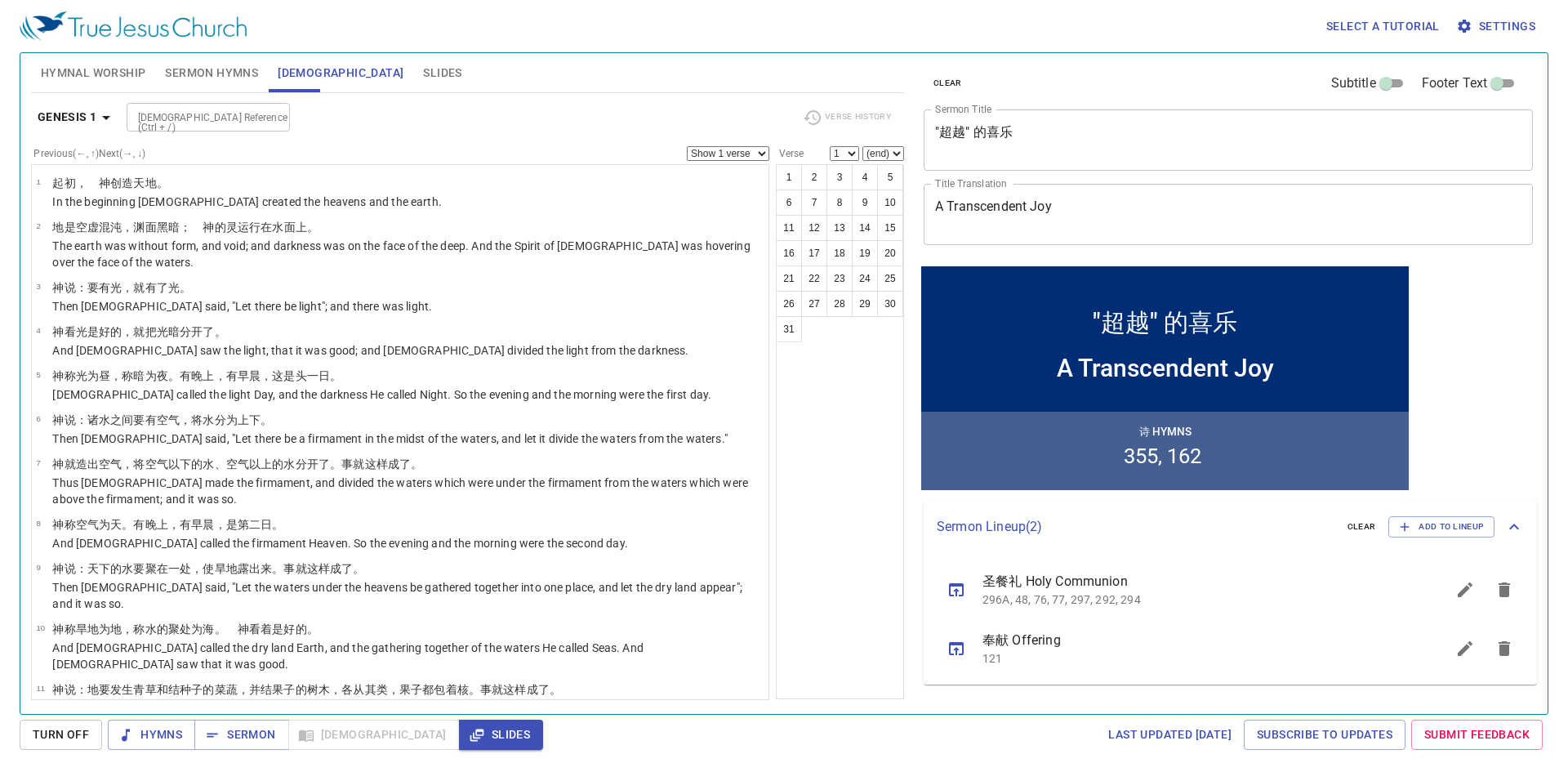
click at [423, 71] on span "Slides" at bounding box center [443, 73] width 39 height 20
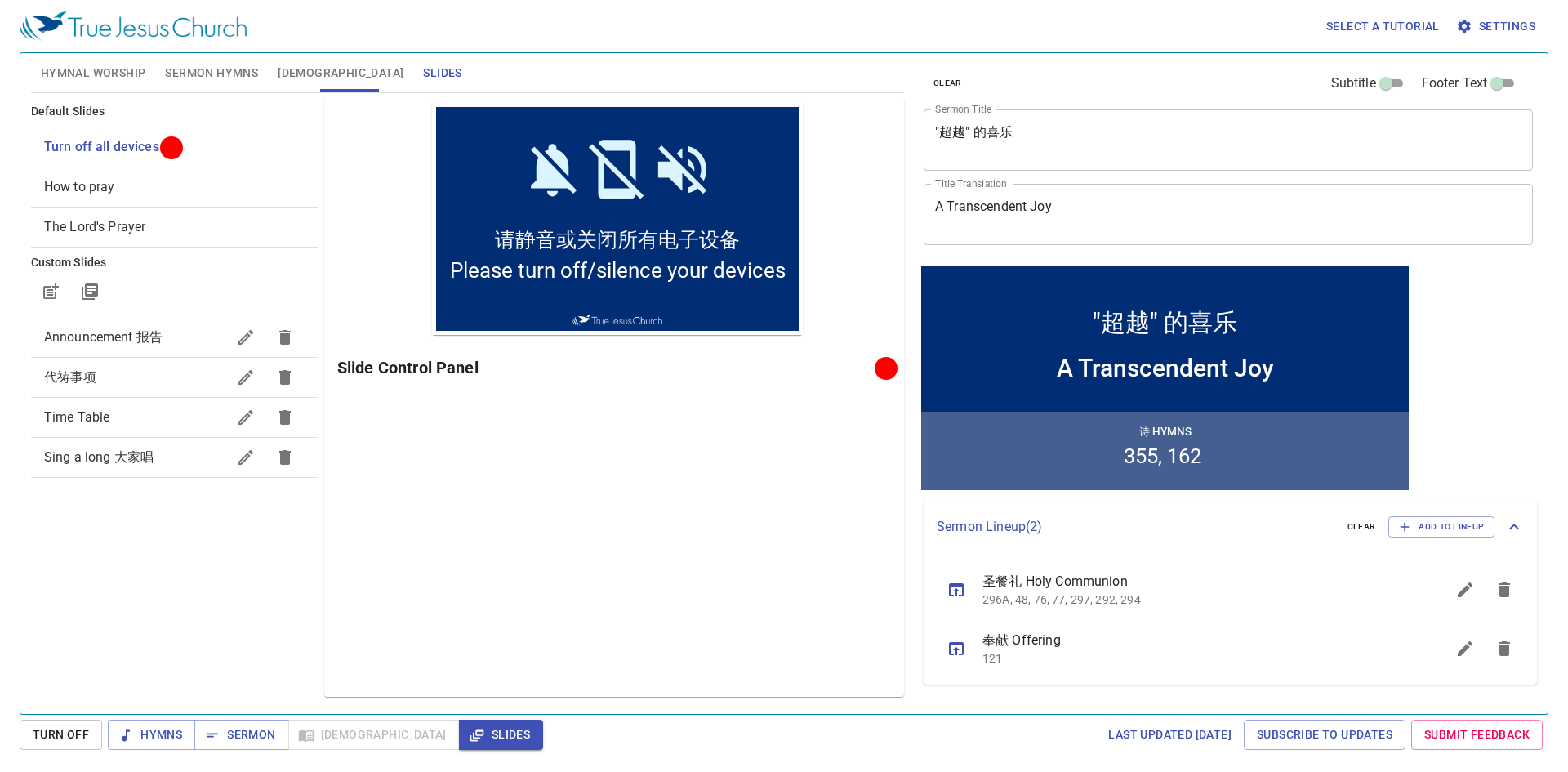
click at [268, 58] on button "[DEMOGRAPHIC_DATA]" at bounding box center [340, 72] width 145 height 39
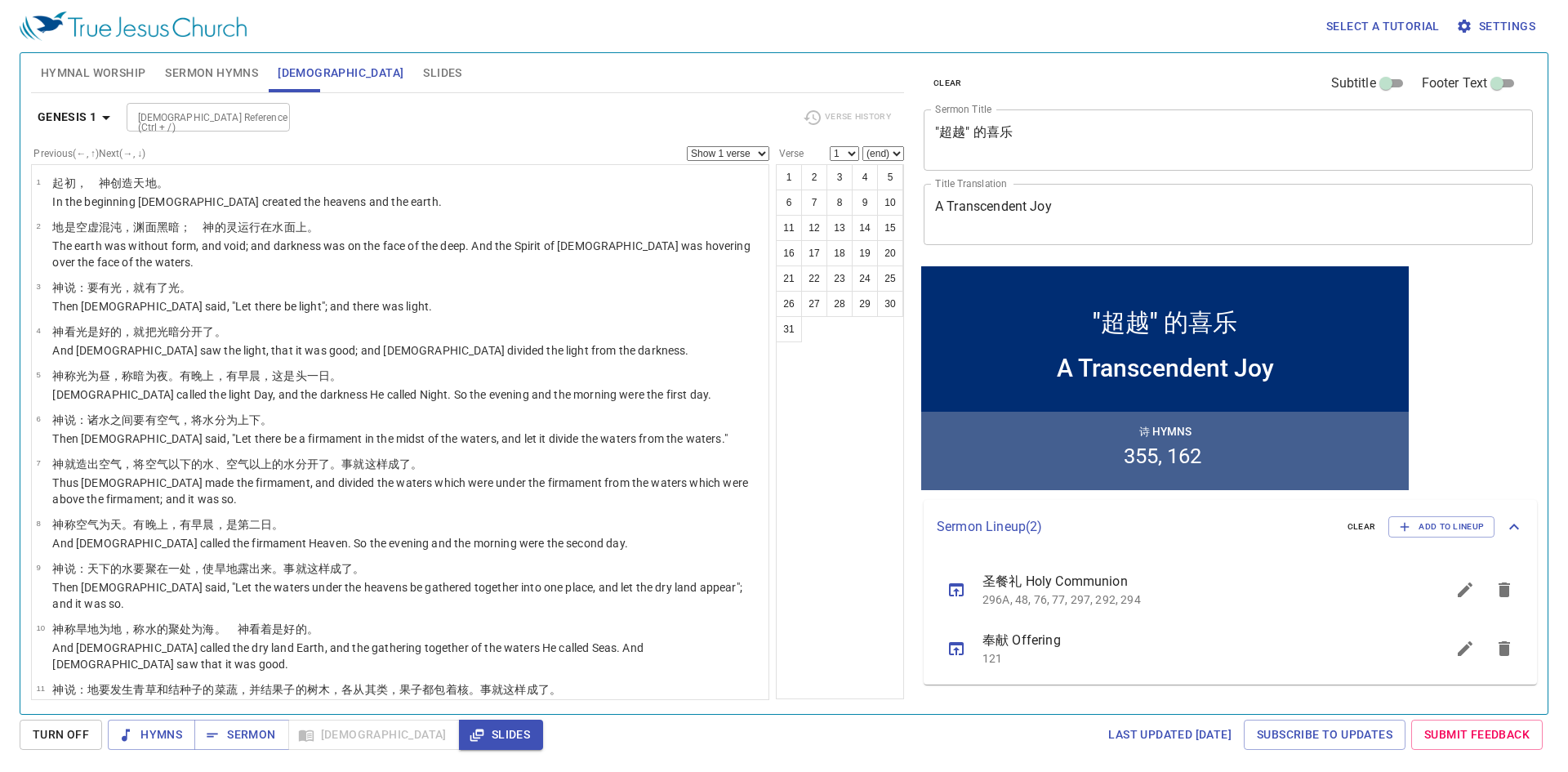
click at [213, 69] on span "Sermon Hymns" at bounding box center [212, 73] width 93 height 20
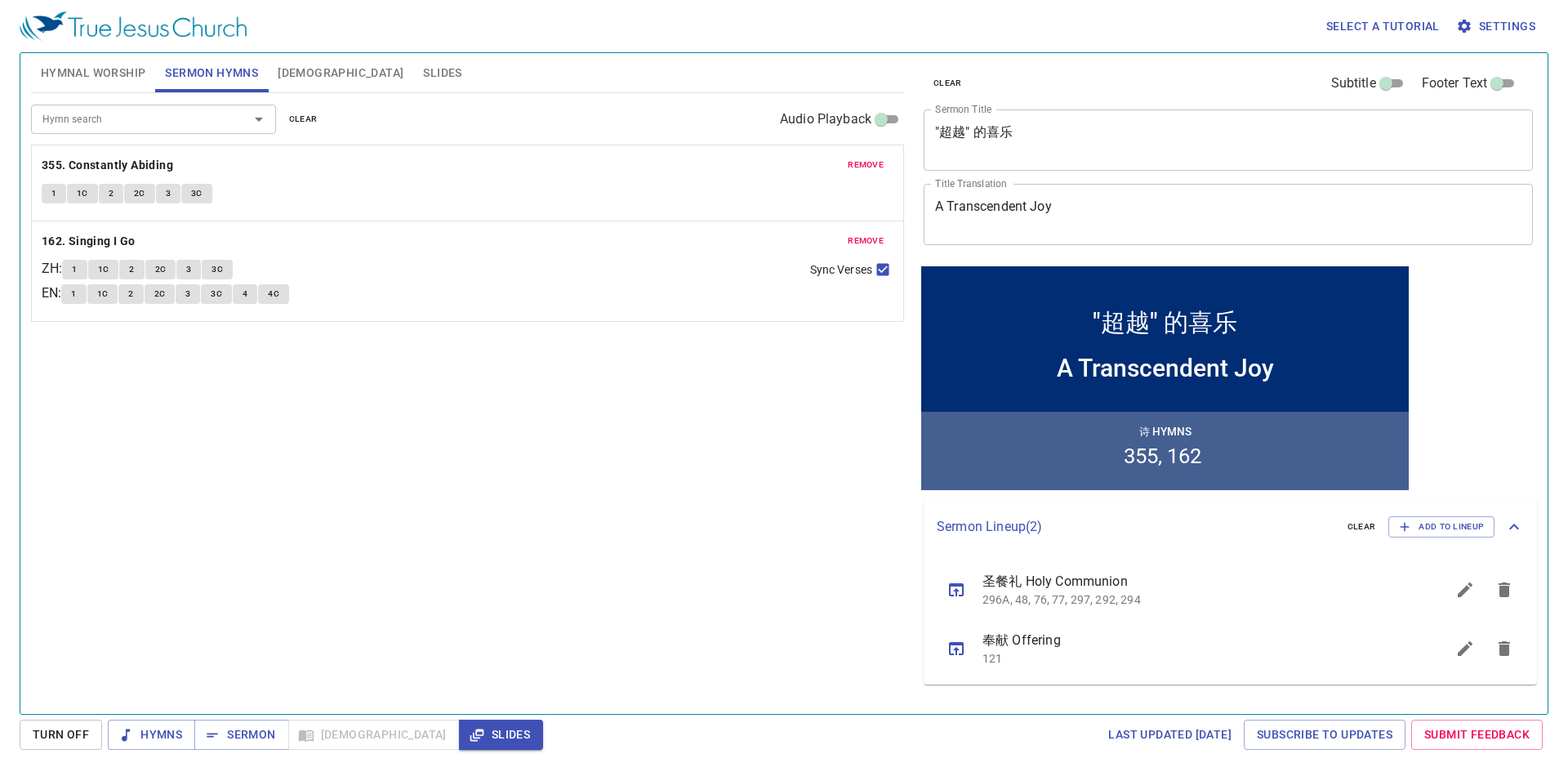
click at [309, 425] on div "Hymn search Hymn search clear Audio Playback remove 355. Constantly Abiding 1 1…" at bounding box center [468, 397] width 873 height 607
click at [70, 60] on button "Hymnal Worship" at bounding box center [93, 72] width 125 height 39
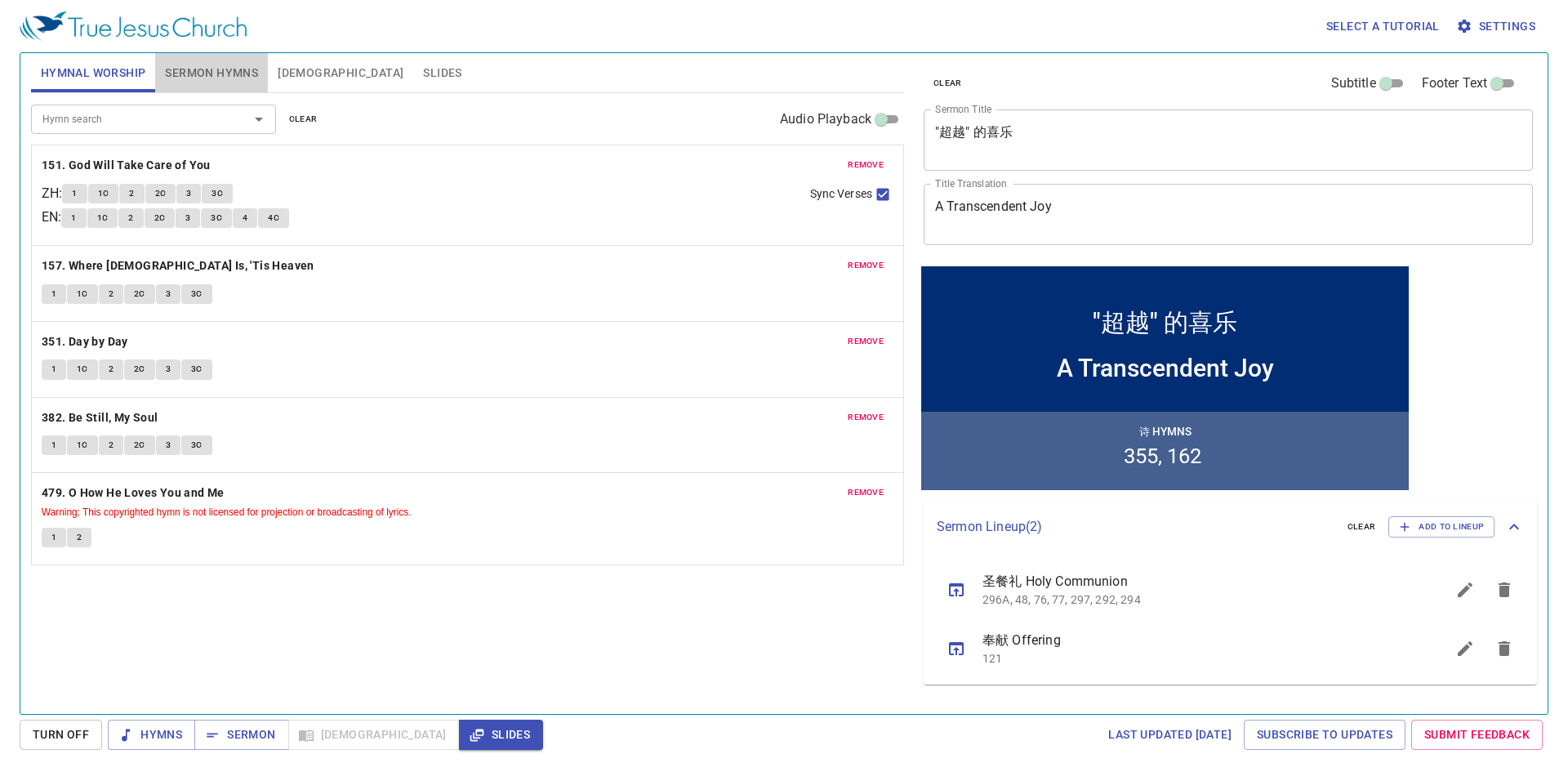
click at [218, 80] on span "Sermon Hymns" at bounding box center [212, 73] width 93 height 20
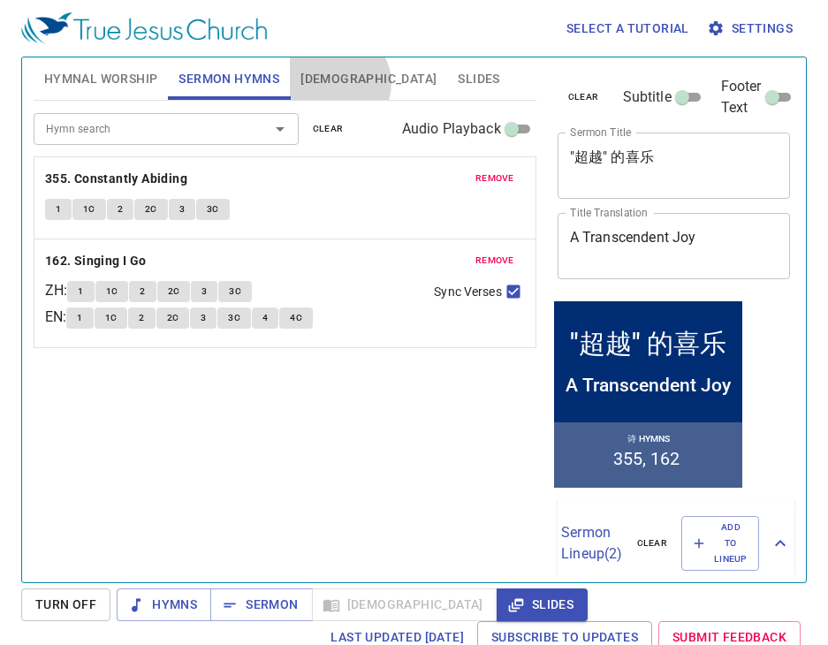
click at [338, 83] on button "[DEMOGRAPHIC_DATA]" at bounding box center [368, 78] width 157 height 42
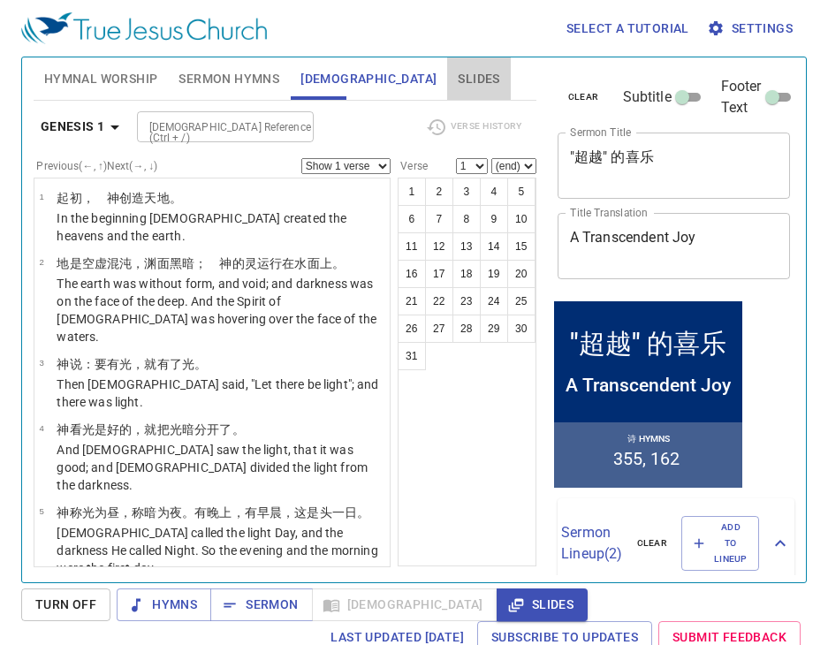
click at [458, 79] on span "Slides" at bounding box center [479, 79] width 42 height 22
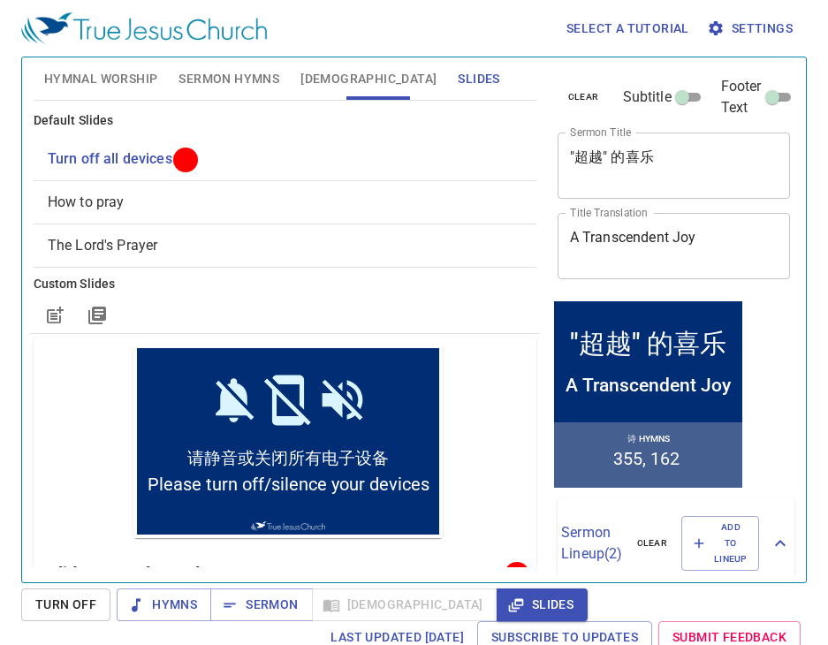
click at [201, 195] on span "How to pray" at bounding box center [285, 202] width 475 height 21
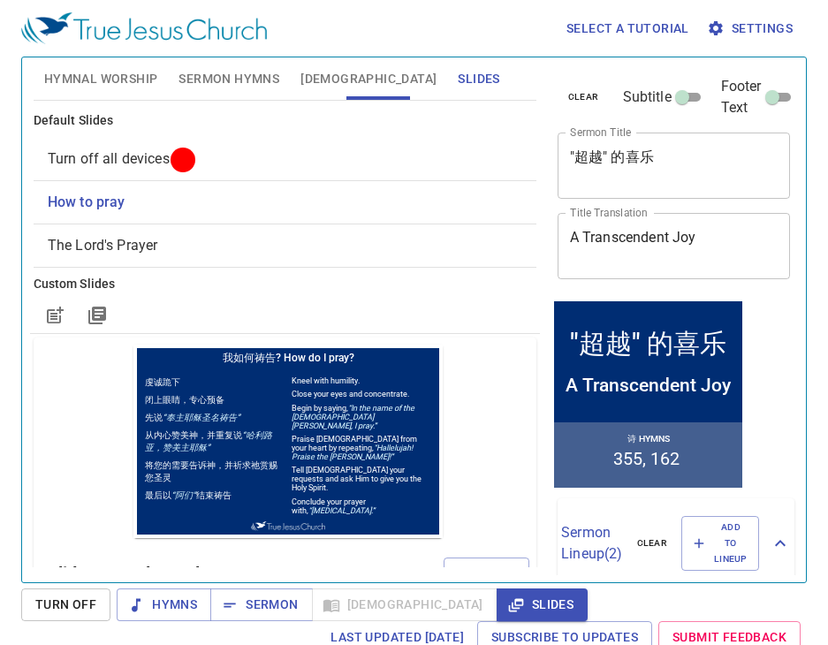
scroll to position [233, 0]
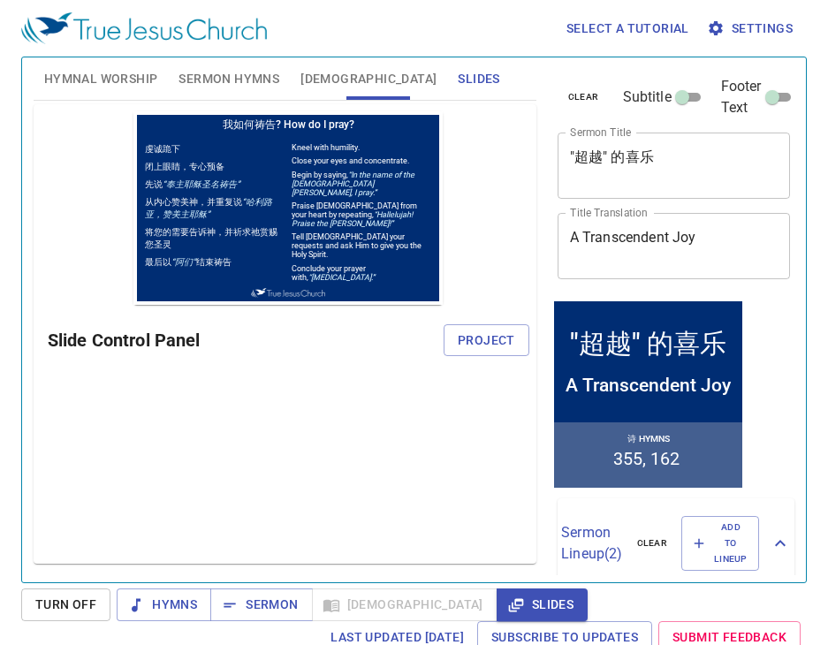
click at [99, 79] on span "Hymnal Worship" at bounding box center [101, 79] width 114 height 22
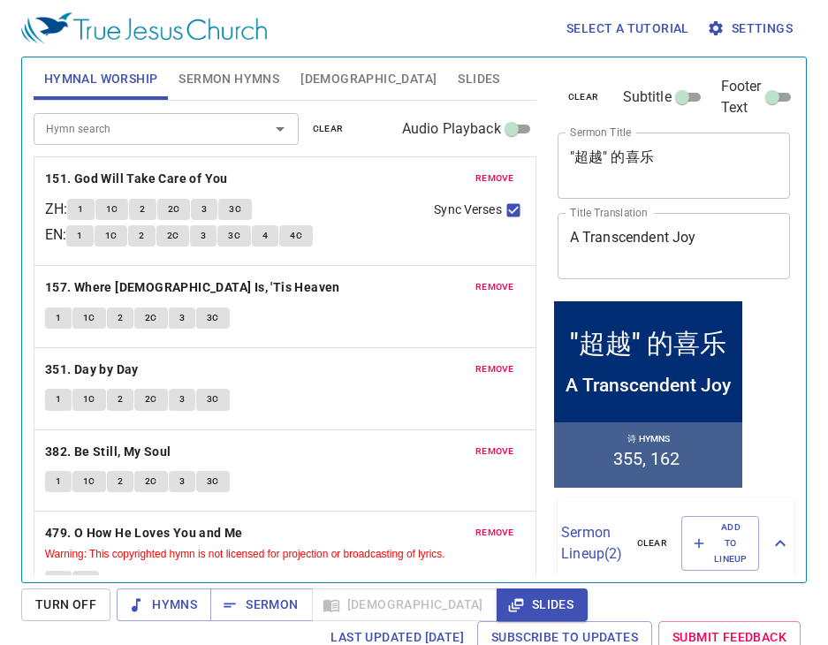
click at [73, 158] on div "remove 151. [DEMOGRAPHIC_DATA] Will Take Care of You ZH : 1 1C 2 2C 3 3C EN : 1…" at bounding box center [284, 211] width 501 height 108
click at [71, 163] on div "remove 151. [DEMOGRAPHIC_DATA] Will Take Care of You ZH : 1 1C 2 2C 3 3C EN : 1…" at bounding box center [284, 211] width 501 height 108
click at [66, 171] on b "151. God Will Take Care of You" at bounding box center [136, 179] width 183 height 22
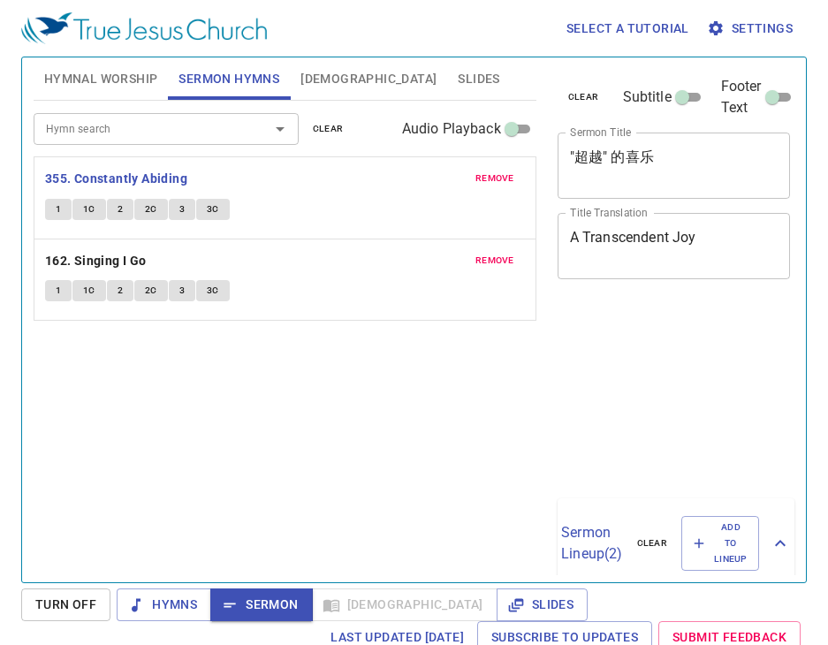
scroll to position [8, 0]
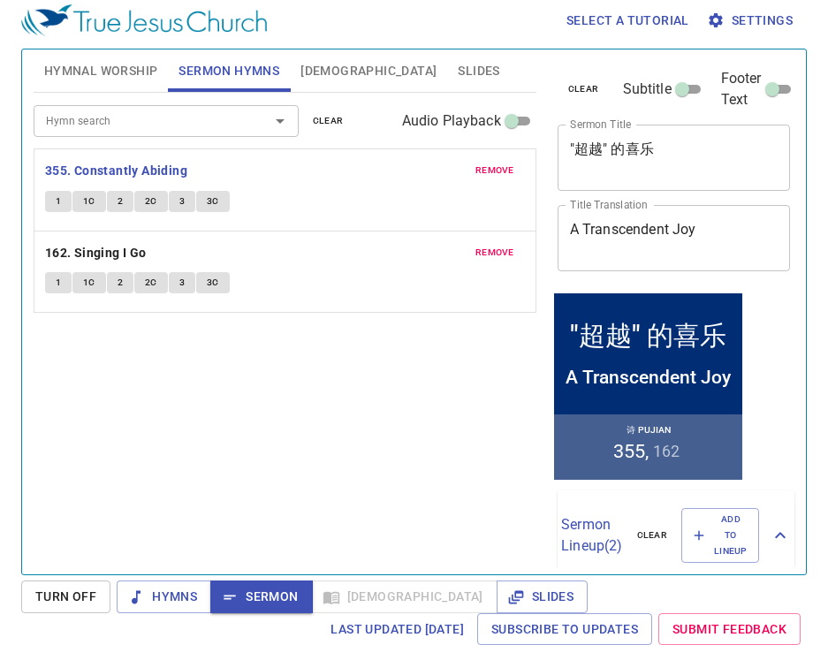
click at [62, 196] on button "1" at bounding box center [58, 201] width 27 height 21
click at [63, 199] on button "1" at bounding box center [58, 201] width 27 height 21
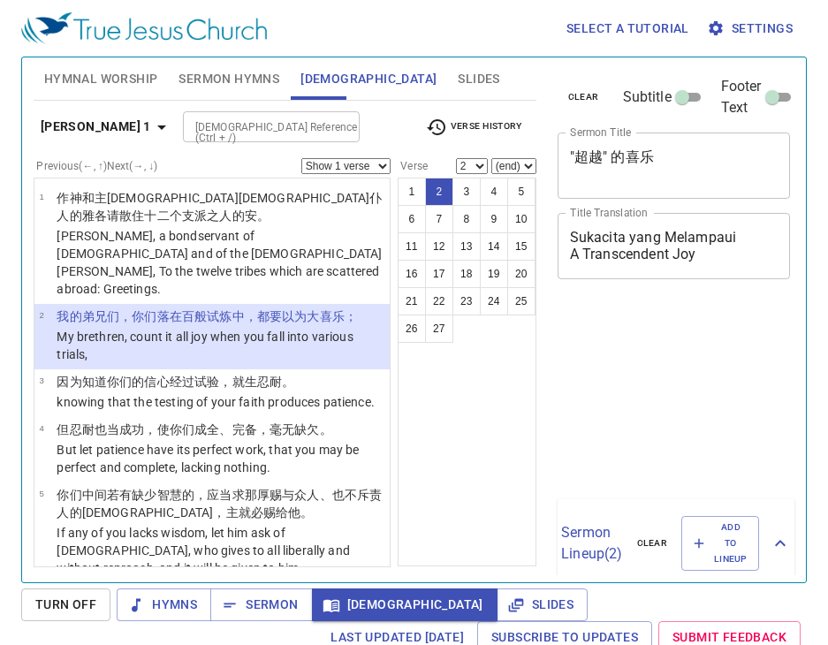
select select "2"
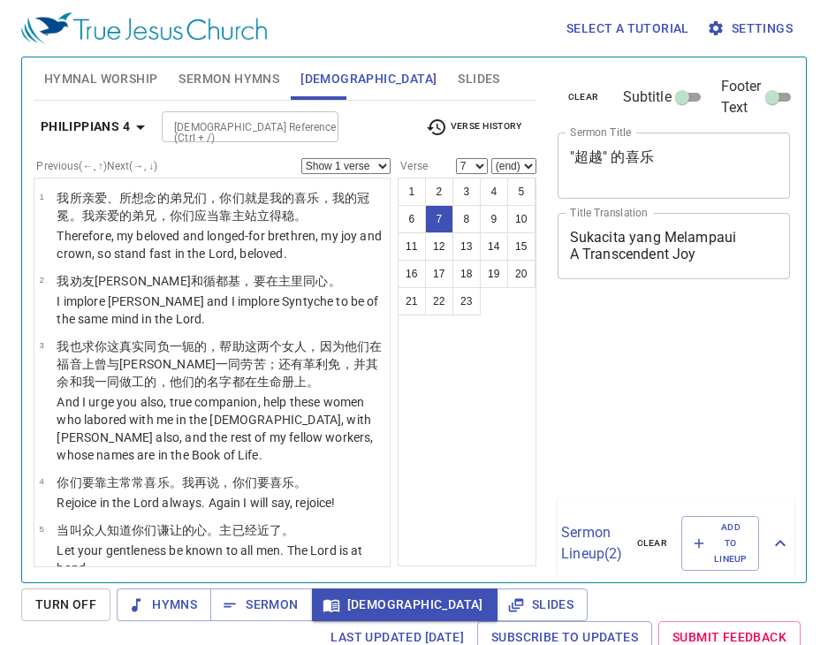
select select "7"
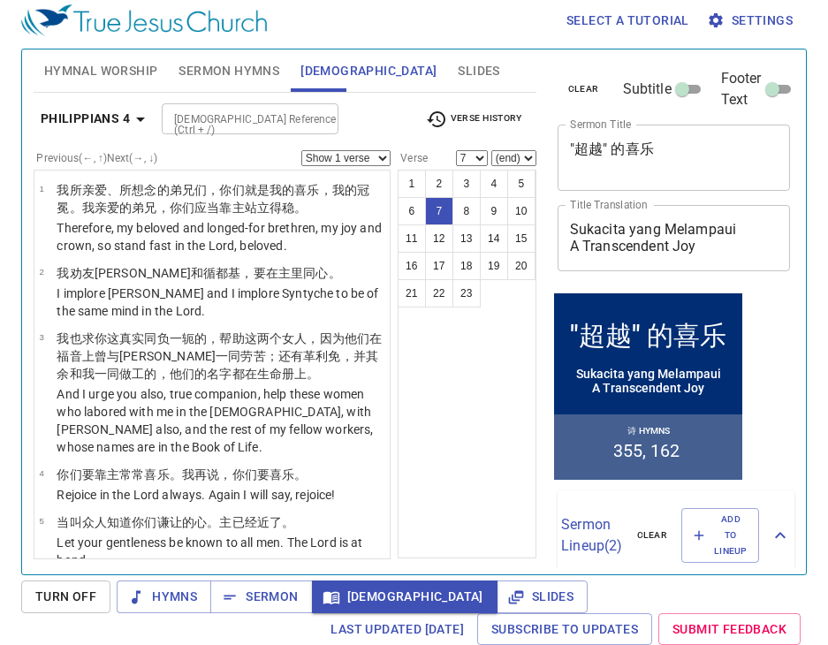
scroll to position [262, 0]
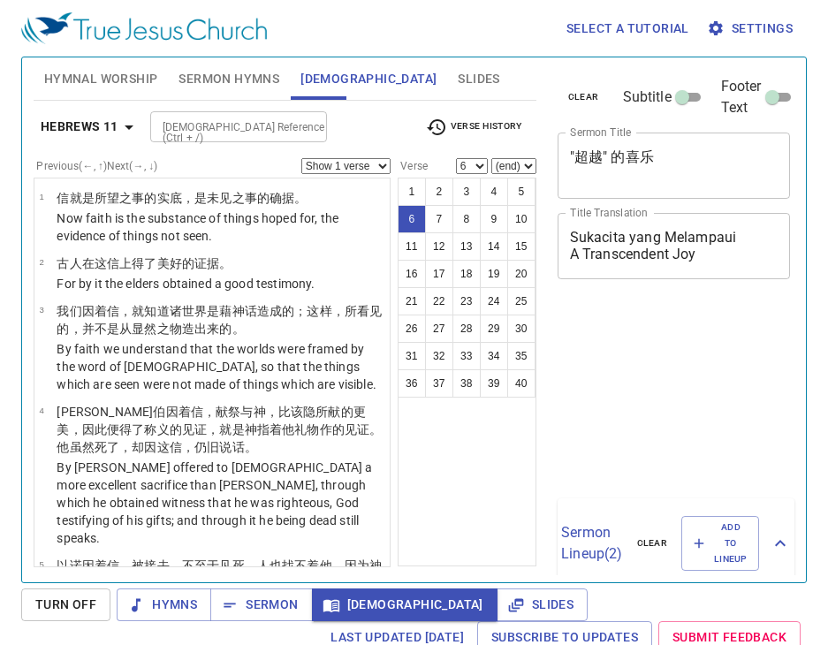
select select "6"
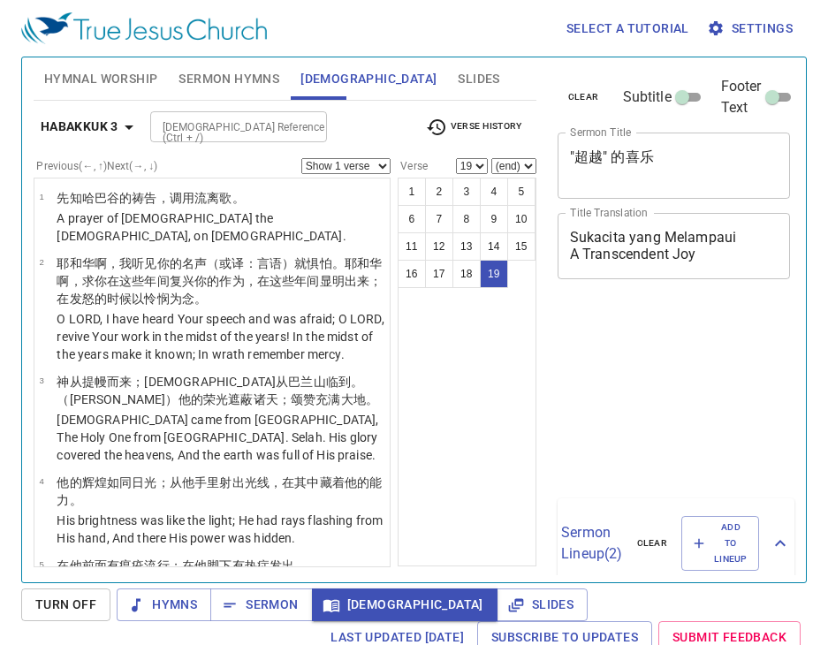
select select "19"
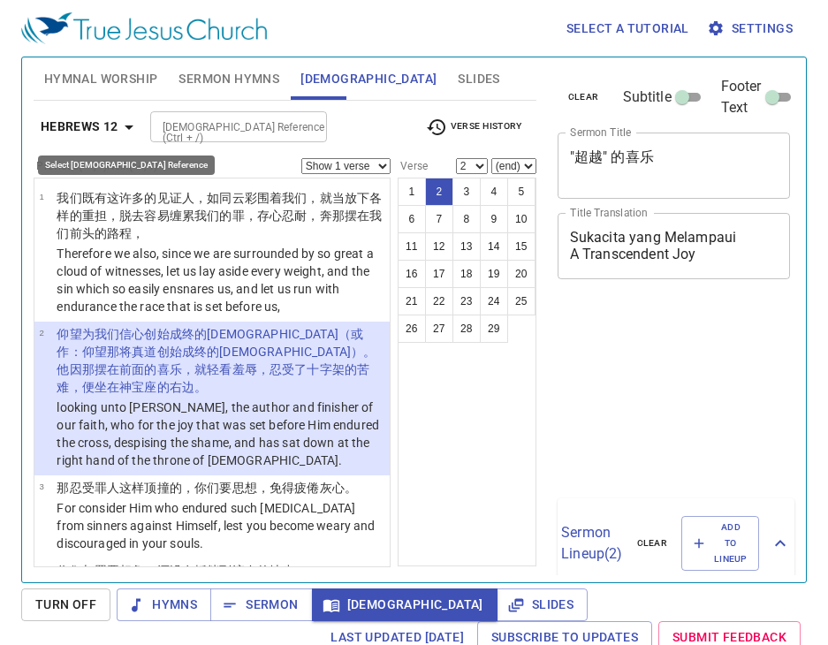
select select "2"
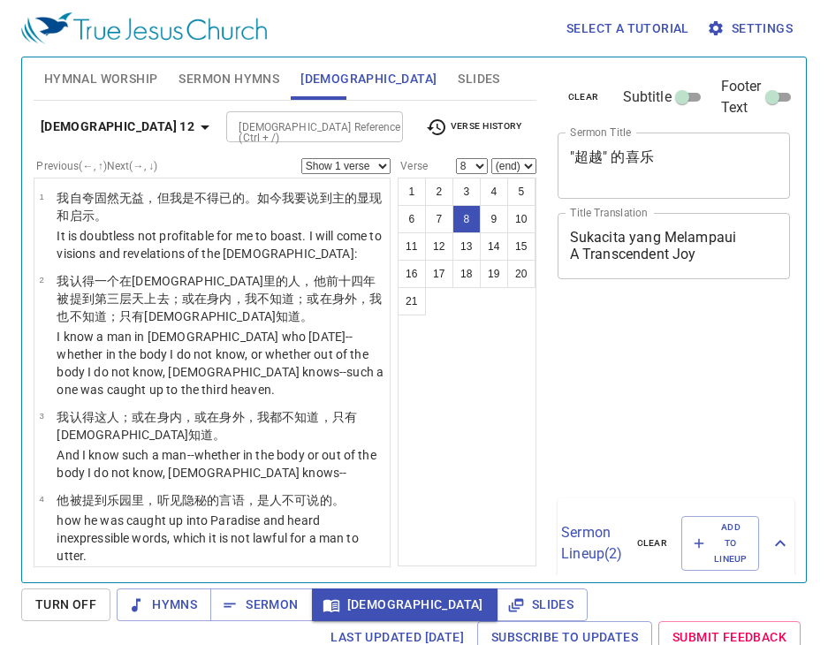
select select "8"
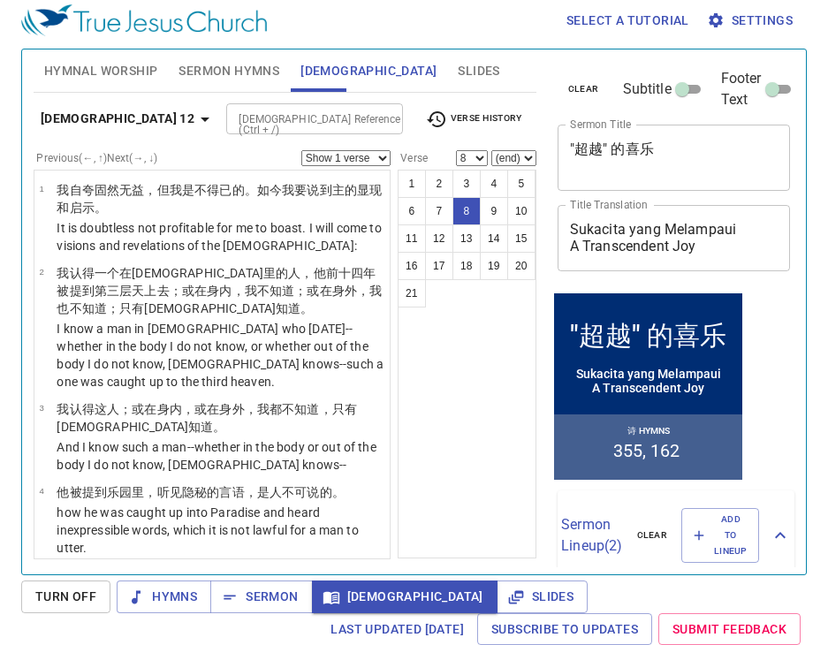
scroll to position [486, 0]
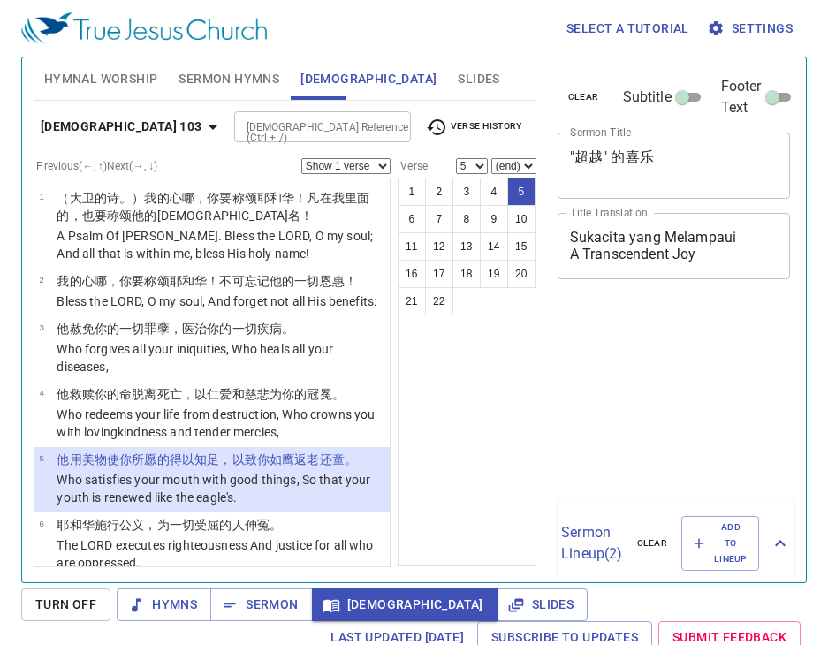
select select "5"
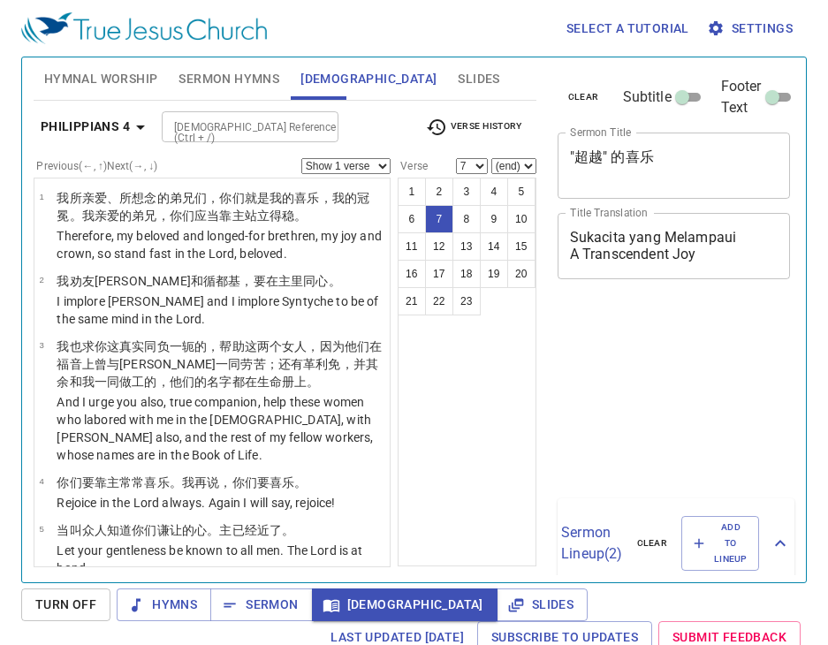
select select "7"
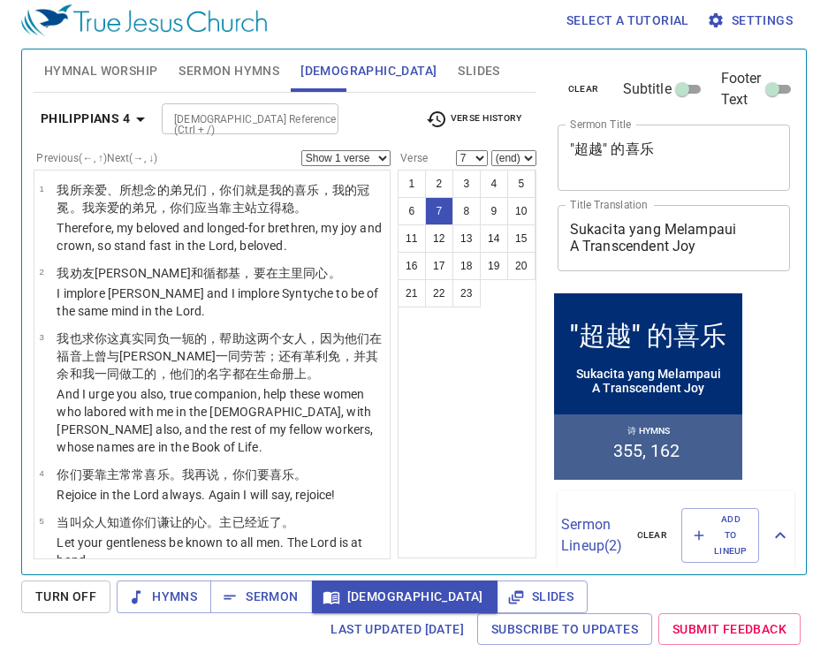
scroll to position [398, 0]
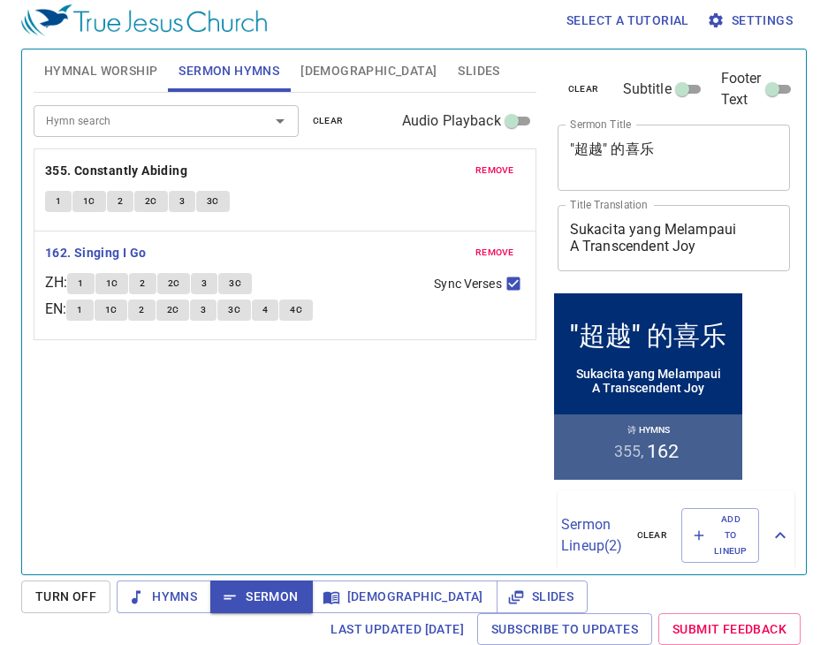
scroll to position [8, 0]
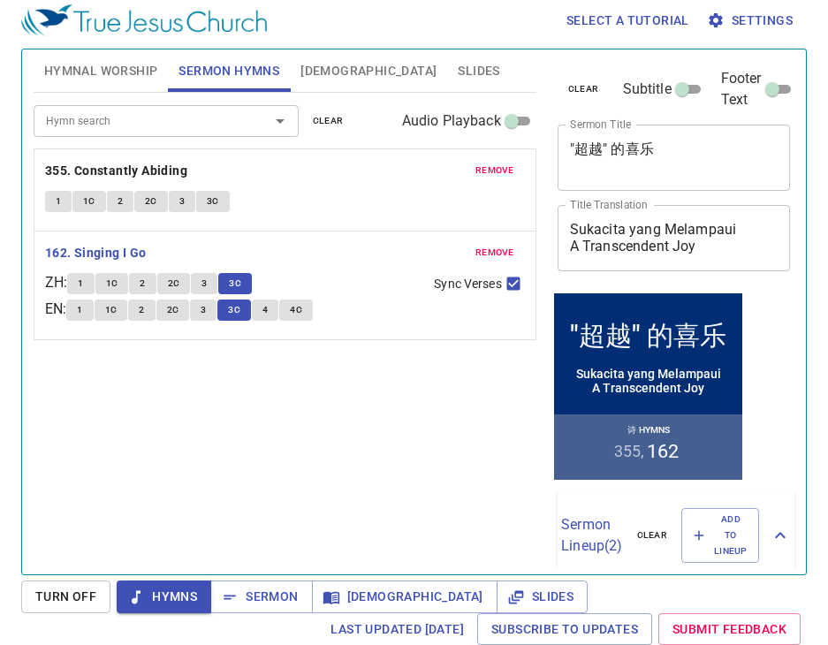
scroll to position [8, 0]
